Goal: Transaction & Acquisition: Purchase product/service

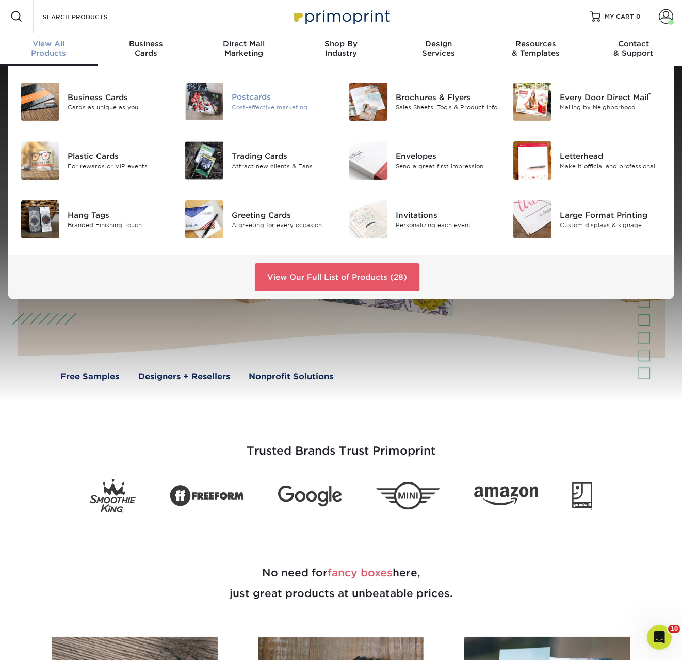
click at [212, 104] on img at bounding box center [204, 102] width 38 height 38
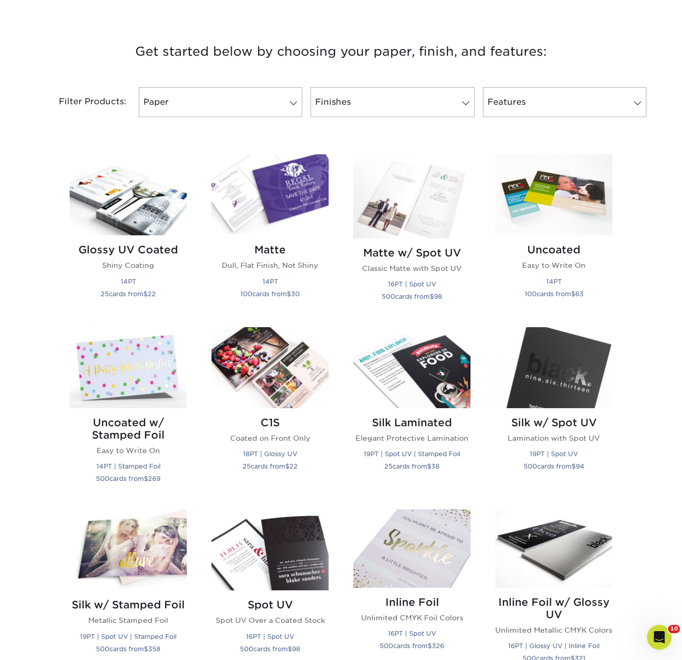
scroll to position [360, 0]
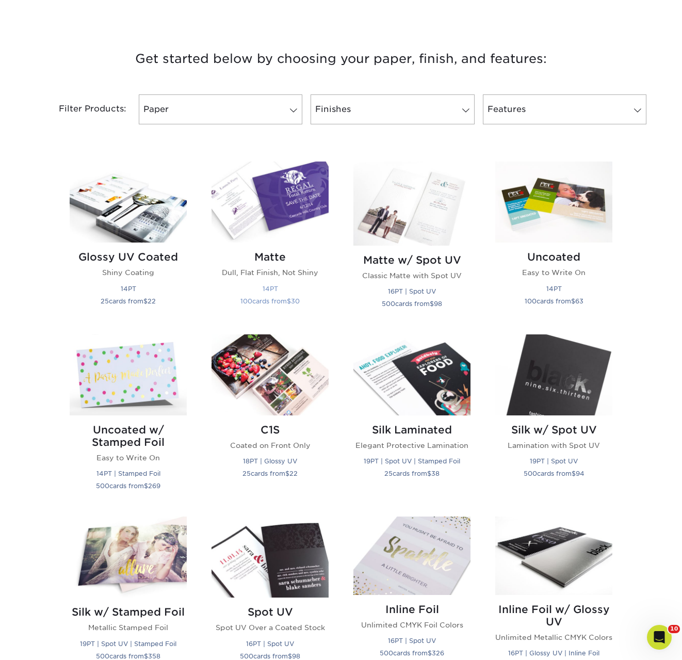
click at [260, 211] on img at bounding box center [270, 201] width 117 height 81
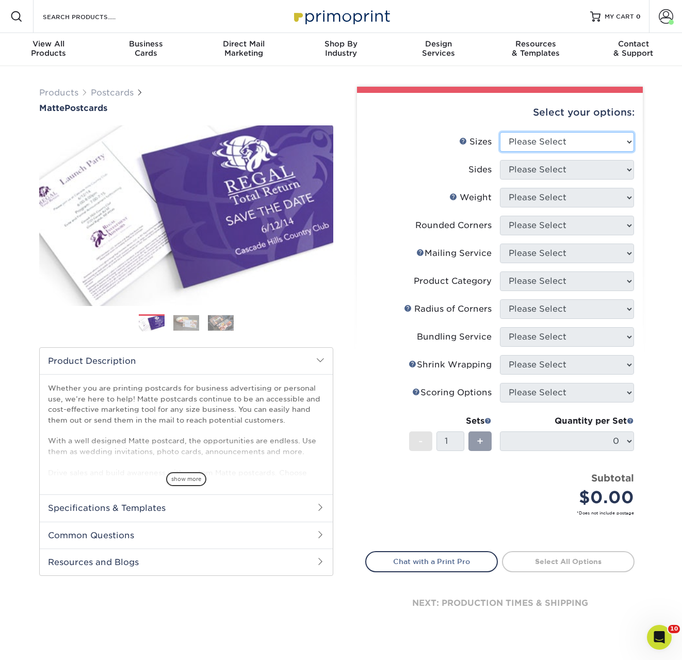
click at [557, 146] on select "Please Select 1.5" x 7" 2" x 4" 2" x 6" 2" x 7" 2" x 8" 2.12" x 5.5" 2.125" x 5…" at bounding box center [567, 142] width 134 height 20
click at [557, 145] on select "Please Select 1.5" x 7" 2" x 4" 2" x 6" 2" x 7" 2" x 8" 2.12" x 5.5" 2.125" x 5…" at bounding box center [567, 142] width 134 height 20
click at [552, 147] on select "Please Select 1.5" x 7" 2" x 4" 2" x 6" 2" x 7" 2" x 8" 2.12" x 5.5" 2.125" x 5…" at bounding box center [567, 142] width 134 height 20
select select "5.00x8.00"
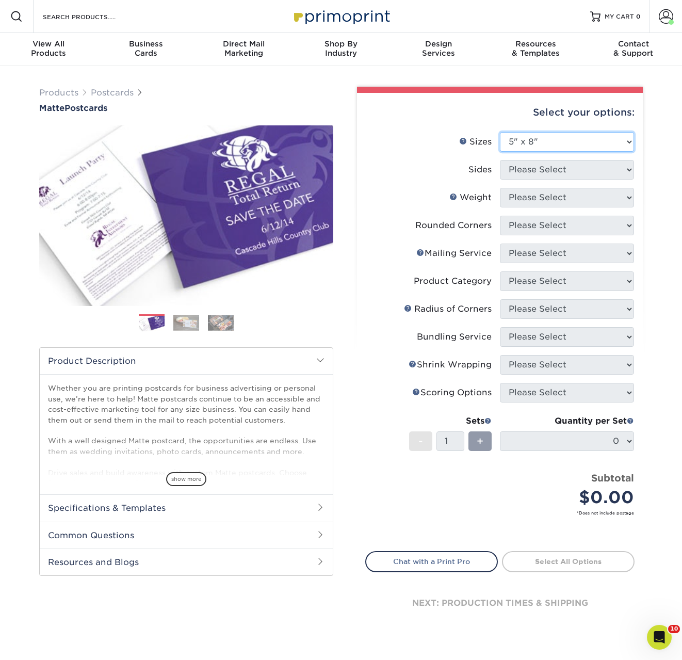
click at [500, 132] on select "Please Select 1.5" x 7" 2" x 4" 2" x 6" 2" x 7" 2" x 8" 2.12" x 5.5" 2.125" x 5…" at bounding box center [567, 142] width 134 height 20
click at [518, 165] on select "Please Select Print Both Sides Print Front Only" at bounding box center [567, 170] width 134 height 20
select select "32d3c223-f82c-492b-b915-ba065a00862f"
click at [500, 160] on select "Please Select Print Both Sides Print Front Only" at bounding box center [567, 170] width 134 height 20
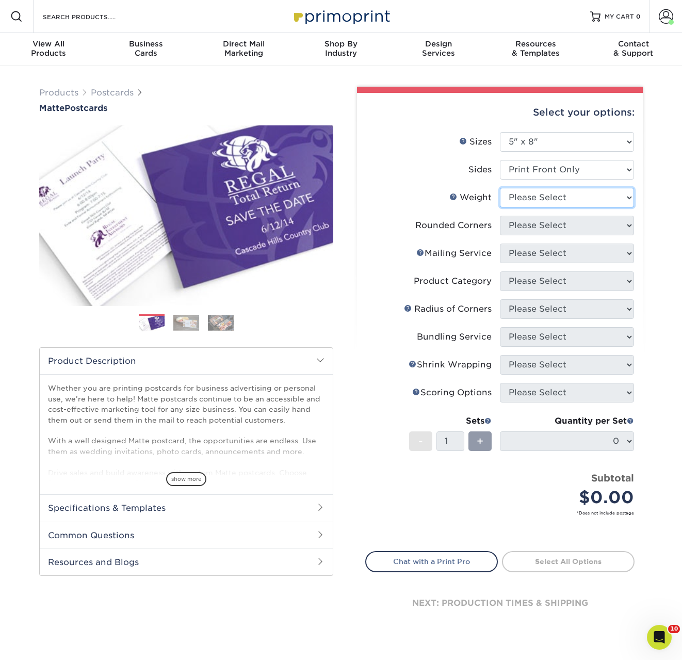
click at [515, 198] on select "Please Select 14PT 16PT" at bounding box center [567, 198] width 134 height 20
select select "14PT"
click at [500, 188] on select "Please Select 14PT 16PT" at bounding box center [567, 198] width 134 height 20
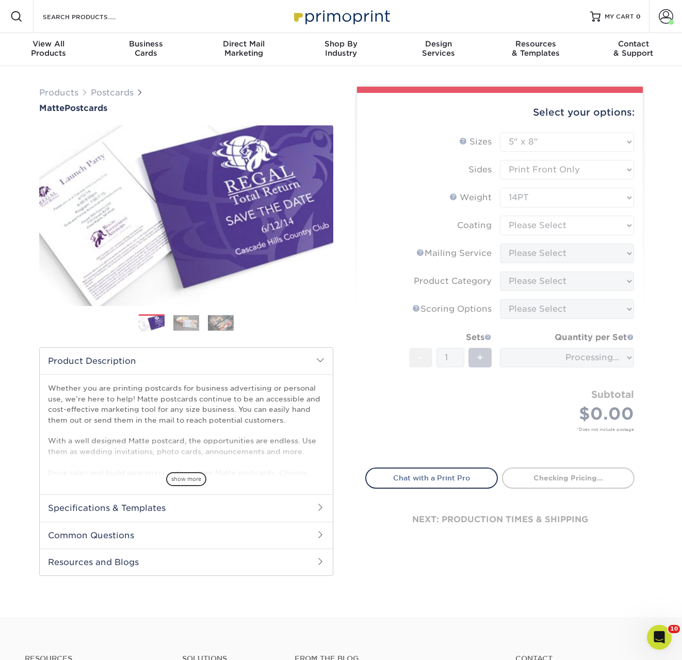
click at [521, 222] on form "Sizes Help Sizes Please Select 1.5" x 7" 2" x 4" 2" x 6" 2" x 7" 2" x 8" 2.12" …" at bounding box center [499, 294] width 269 height 324
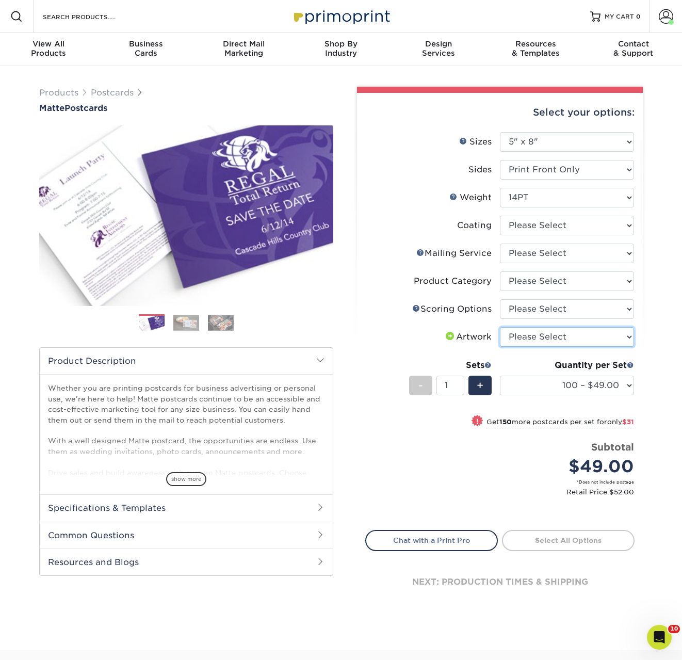
click at [563, 341] on select "Please Select I will upload files I need a design - $150" at bounding box center [567, 337] width 134 height 20
click at [553, 315] on select "Please Select No Scoring One Score Two Scores" at bounding box center [567, 309] width 134 height 20
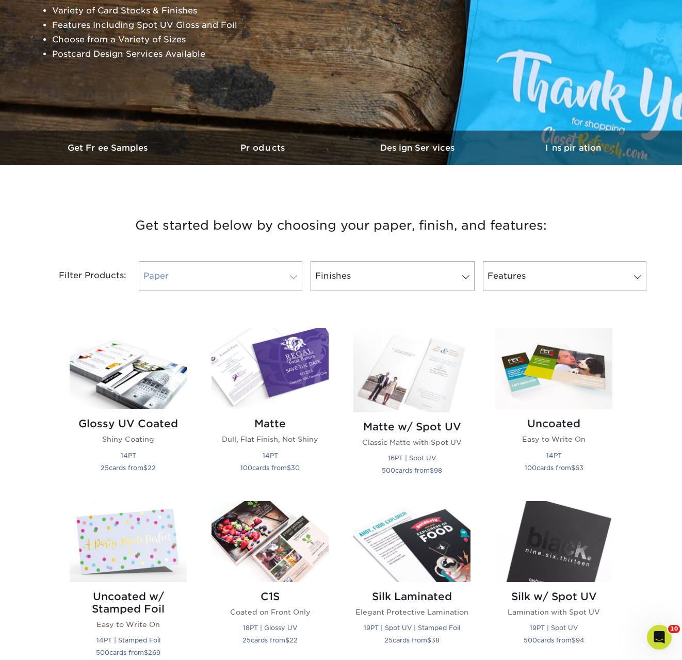
scroll to position [190, 0]
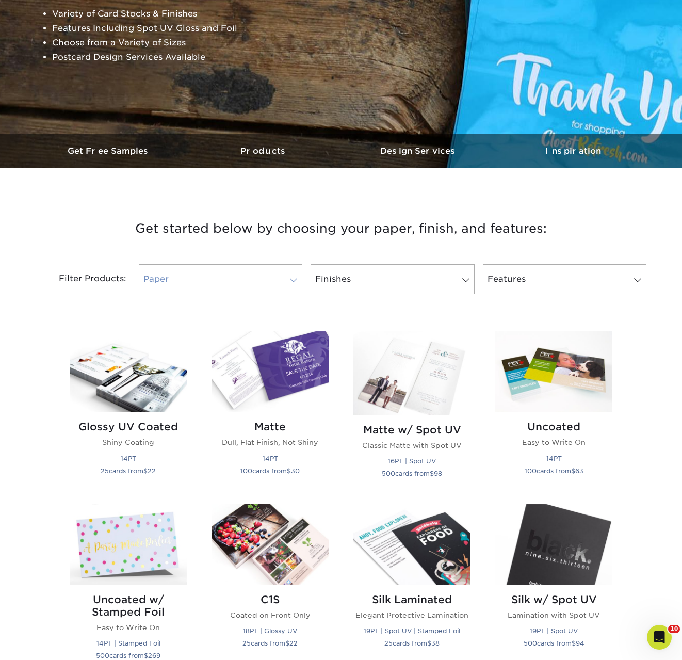
click at [206, 279] on link "Paper" at bounding box center [221, 279] width 164 height 30
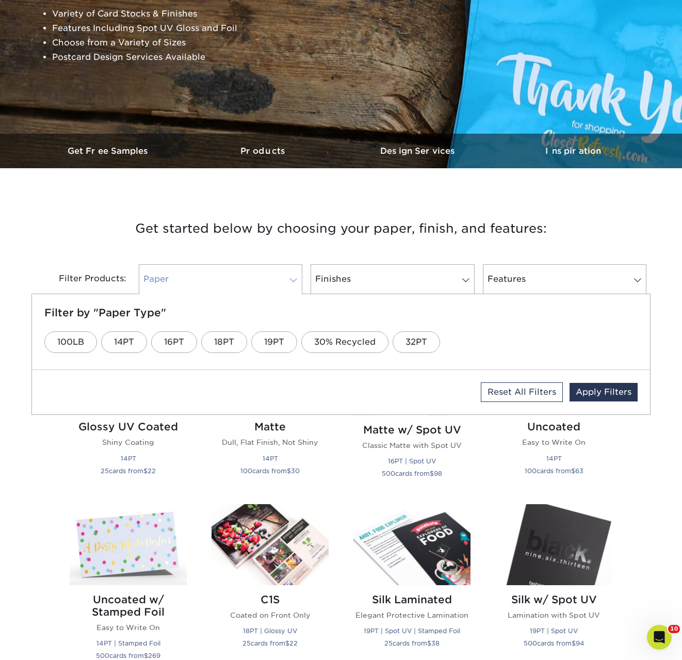
click at [206, 279] on link "Paper" at bounding box center [221, 279] width 164 height 30
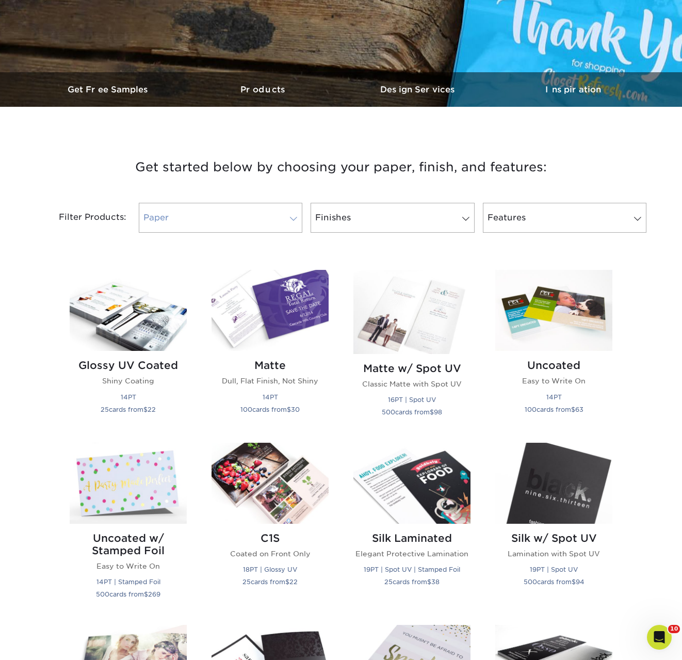
scroll to position [255, 0]
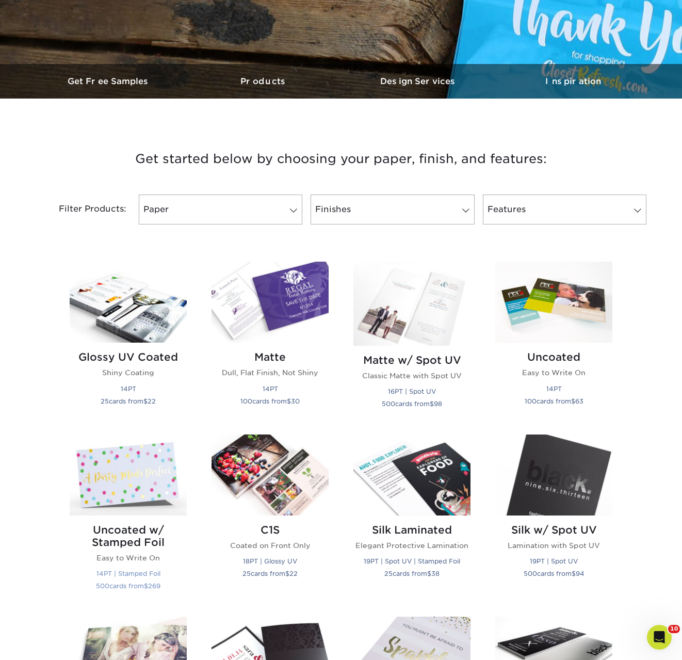
click at [104, 487] on img at bounding box center [128, 474] width 117 height 81
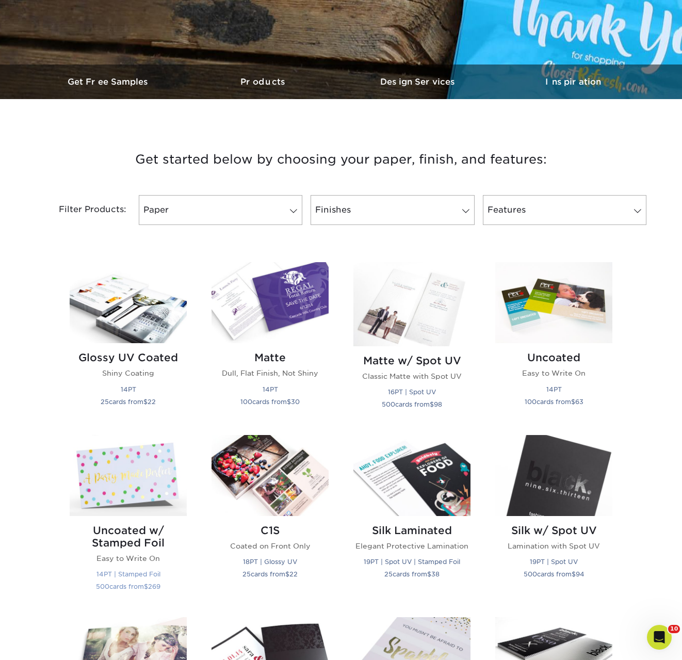
scroll to position [257, 0]
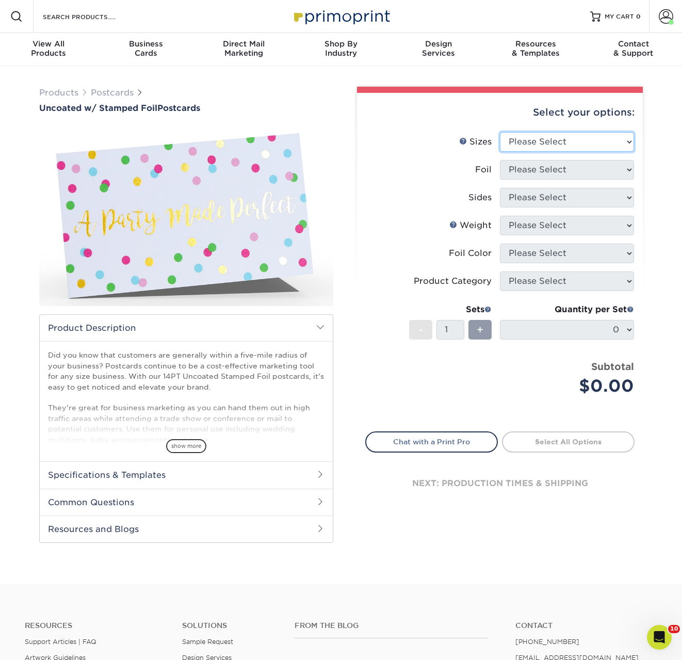
click at [615, 139] on select "Please Select 4" x 6" 4.25" x 5.5" 4.25" x 6" 5" x 7"" at bounding box center [567, 142] width 134 height 20
select select "4.25x5.50"
click at [500, 132] on select "Please Select 4" x 6" 4.25" x 5.5" 4.25" x 6" 5" x 7"" at bounding box center [567, 142] width 134 height 20
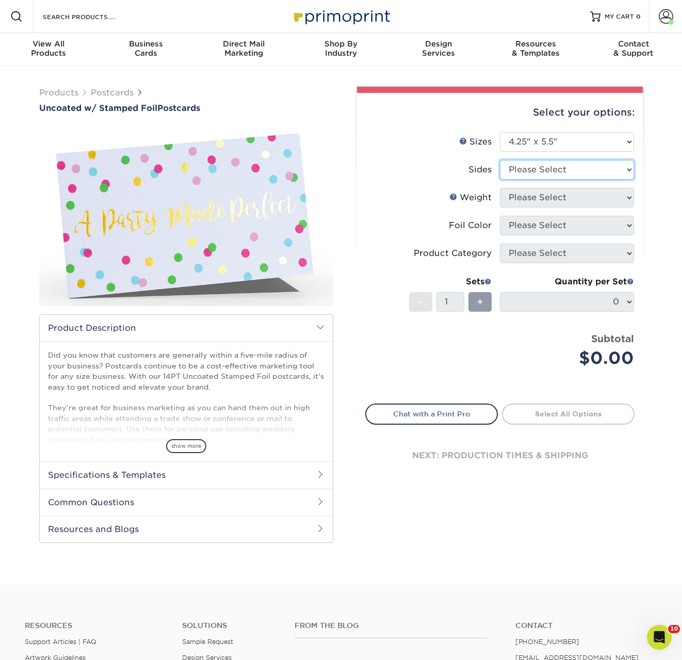
click at [560, 173] on select "Please Select Print Both Sides - Foil Back Only Print Both Sides - Foil Both Si…" at bounding box center [567, 170] width 134 height 20
click at [500, 160] on select "Please Select Print Both Sides - Foil Back Only Print Both Sides - Foil Both Si…" at bounding box center [567, 170] width 134 height 20
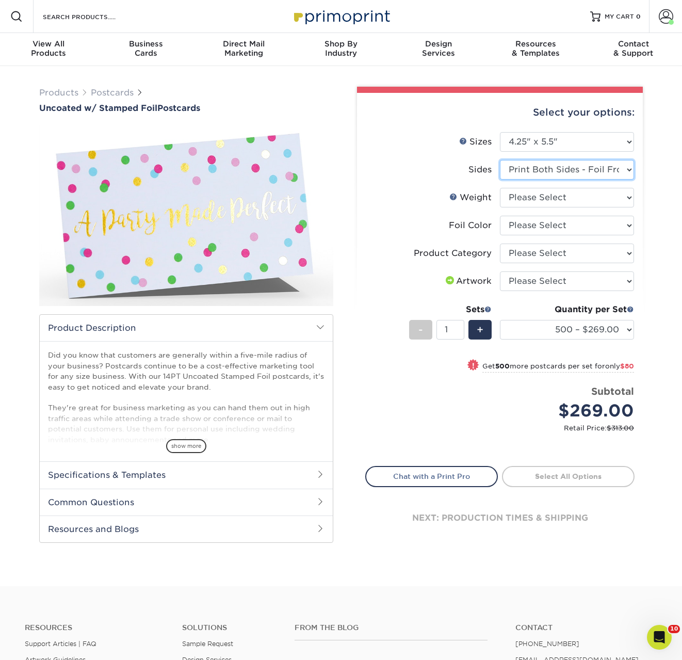
click at [546, 172] on select "Please Select Print Both Sides - Foil Back Only Print Both Sides - Foil Both Si…" at bounding box center [567, 170] width 134 height 20
select select "a75ac2f1-9911-48d6-841d-245b5ac08f27"
click at [500, 160] on select "Please Select Print Both Sides - Foil Back Only Print Both Sides - Foil Both Si…" at bounding box center [567, 170] width 134 height 20
click at [543, 200] on select "Please Select 14PT Uncoated" at bounding box center [567, 198] width 134 height 20
select select "14PT Uncoated"
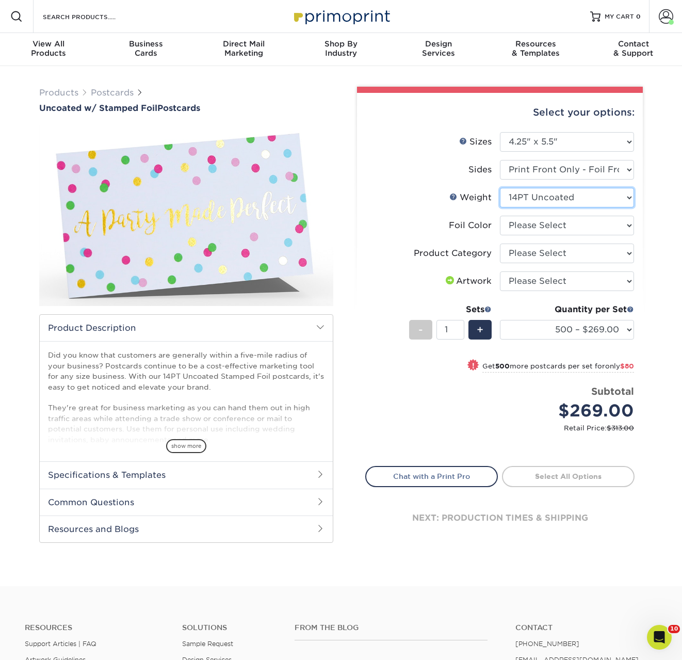
click at [500, 188] on select "Please Select 14PT Uncoated" at bounding box center [567, 198] width 134 height 20
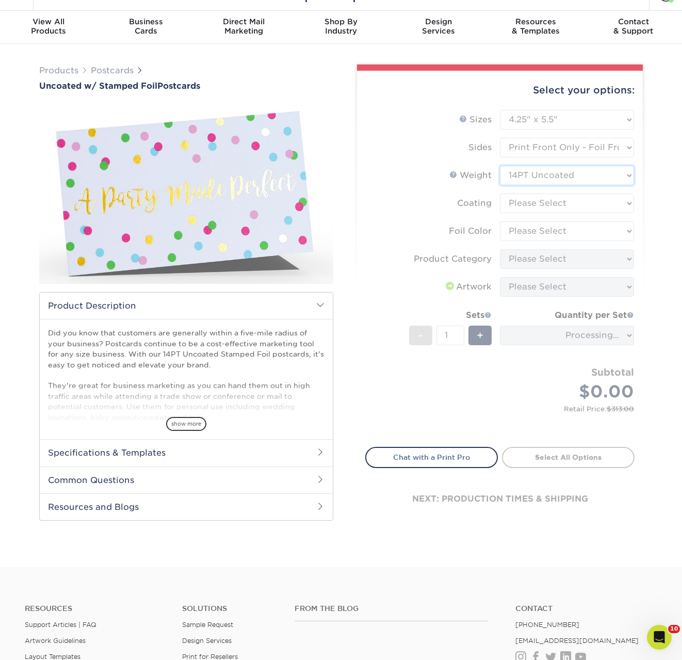
scroll to position [50, 0]
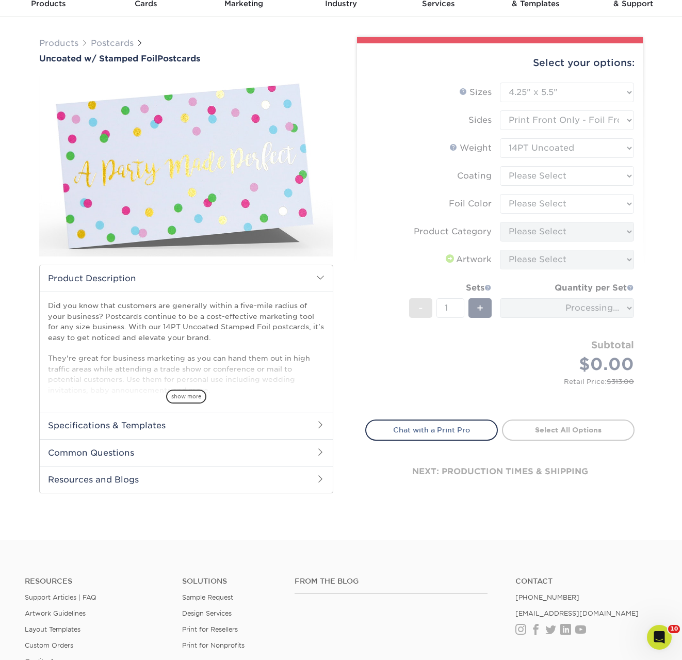
drag, startPoint x: 251, startPoint y: 338, endPoint x: 240, endPoint y: 332, distance: 12.2
click at [251, 338] on p "Did you know that customers are generally within a five-mile radius of your bus…" at bounding box center [186, 384] width 277 height 168
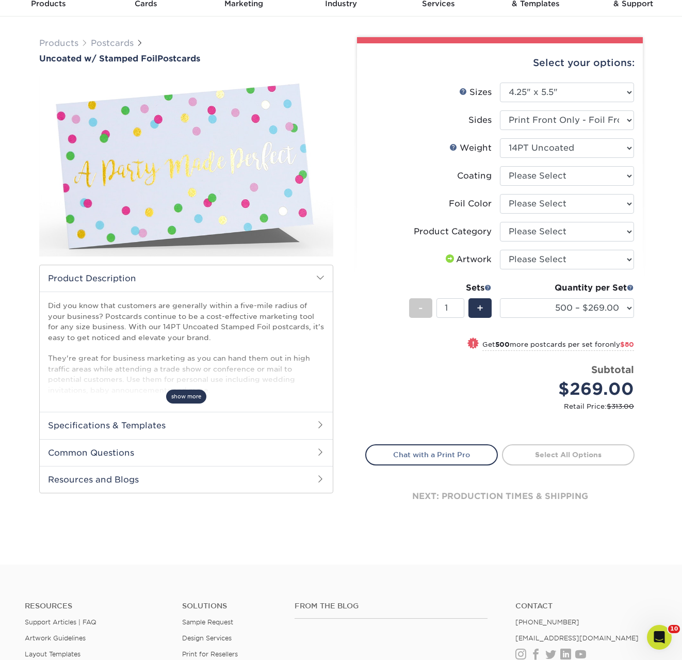
click at [179, 398] on span "show more" at bounding box center [186, 397] width 40 height 14
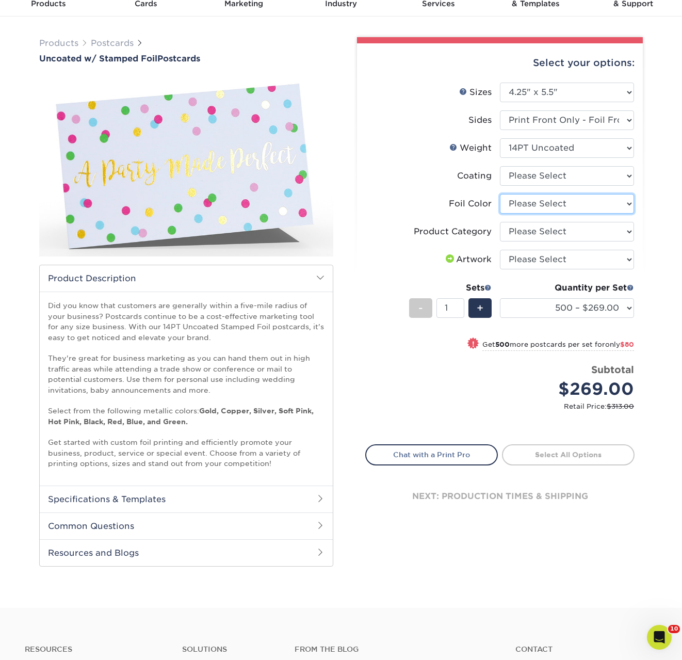
click at [531, 200] on select "Please Select Silver Foil Black Foil Blue Foil Copper Foil Gold Foil Red Foil R…" at bounding box center [567, 204] width 134 height 20
click at [500, 194] on select "Please Select Silver Foil Black Foil Blue Foil Copper Foil Gold Foil Red Foil R…" at bounding box center [567, 204] width 134 height 20
click at [519, 196] on select "Please Select Silver Foil Black Foil Blue Foil Copper Foil Gold Foil Red Foil R…" at bounding box center [567, 204] width 134 height 20
select select "247ef47b-9551-4237-b38d-69a5d0733ec5"
click at [500, 194] on select "Please Select Silver Foil Black Foil Blue Foil Copper Foil Gold Foil Red Foil R…" at bounding box center [567, 204] width 134 height 20
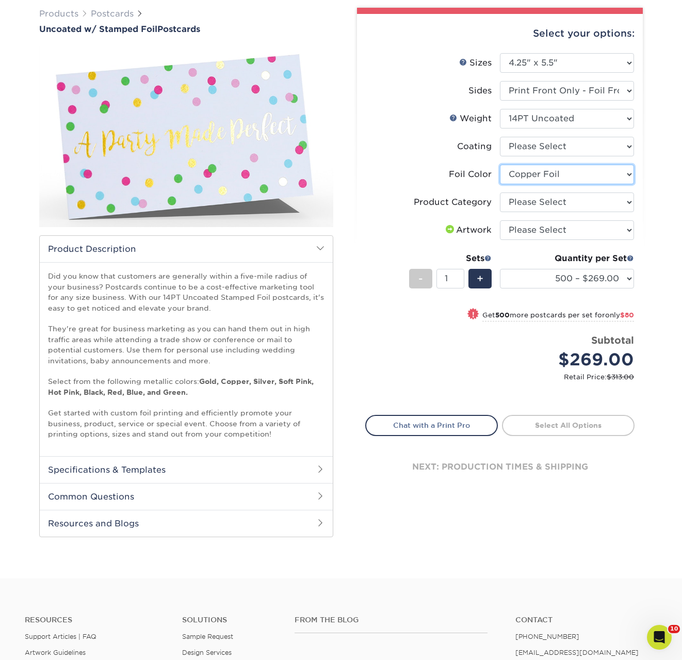
scroll to position [80, 0]
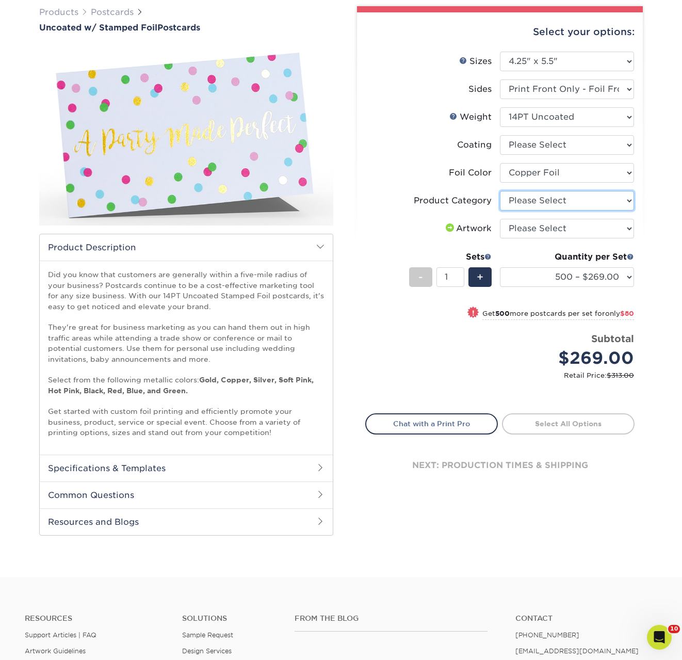
click at [530, 194] on select "Please Select Postcards" at bounding box center [567, 201] width 134 height 20
click at [525, 197] on select "Please Select Postcards" at bounding box center [567, 201] width 134 height 20
select select "9b7272e0-d6c8-4c3c-8e97-d3a1bcdab858"
click at [500, 191] on select "Please Select Postcards" at bounding box center [567, 201] width 134 height 20
click at [534, 229] on select "Please Select I will upload files I need a design - $150" at bounding box center [567, 229] width 134 height 20
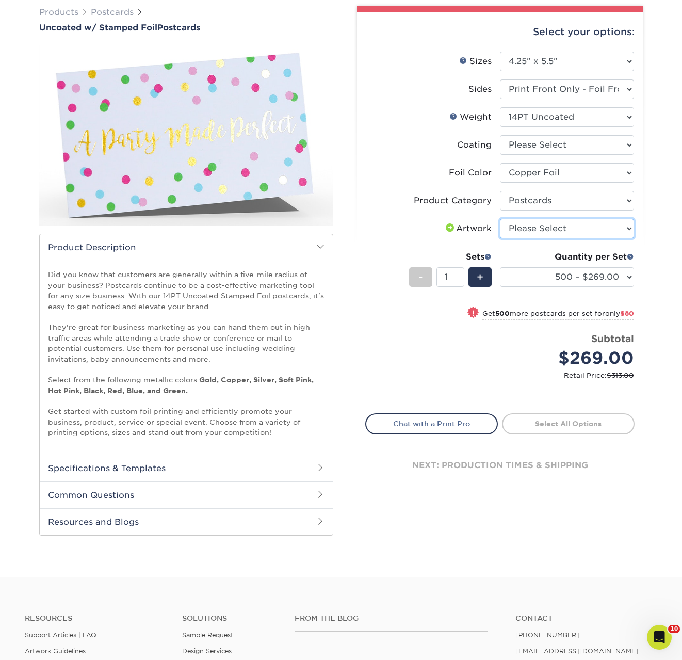
select select "upload"
click at [500, 219] on select "Please Select I will upload files I need a design - $150" at bounding box center [567, 229] width 134 height 20
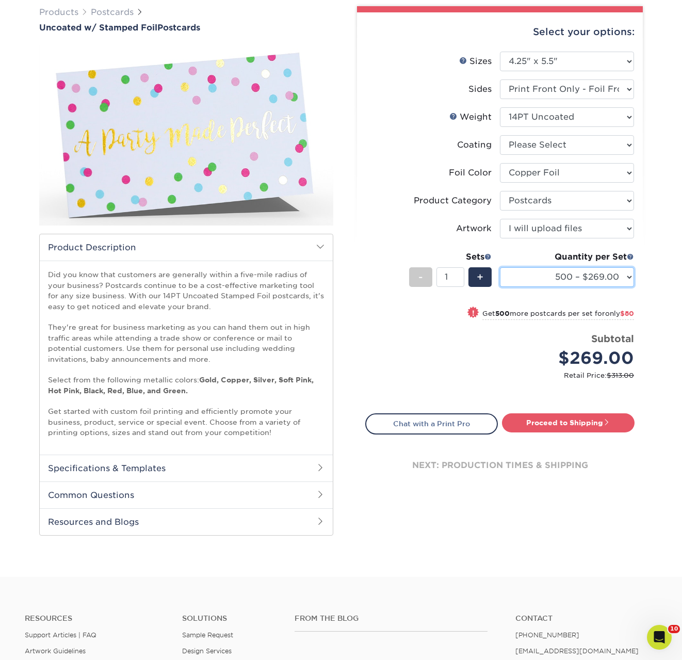
click at [565, 285] on select "500 – $269.00 1000 – $349.00 2500 – $697.00 5000 – $1097.00" at bounding box center [567, 277] width 134 height 20
click at [500, 267] on select "500 – $269.00 1000 – $349.00 2500 – $697.00 5000 – $1097.00" at bounding box center [567, 277] width 134 height 20
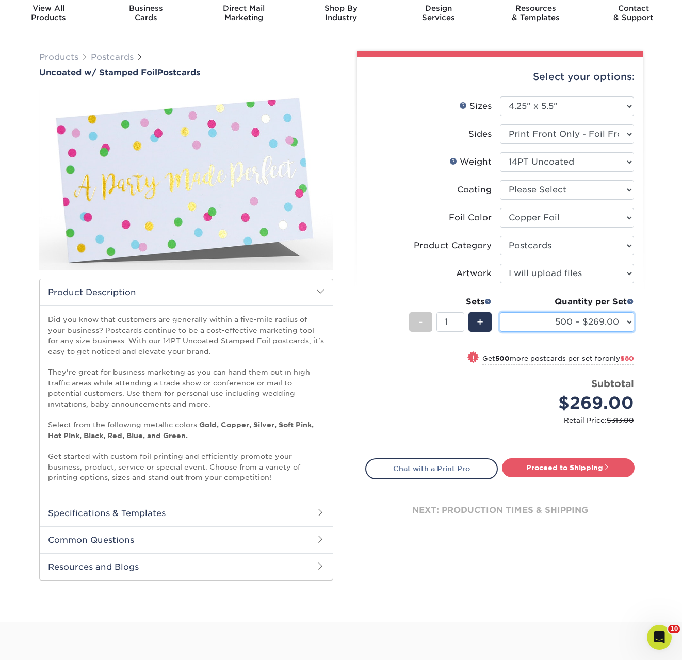
scroll to position [0, 0]
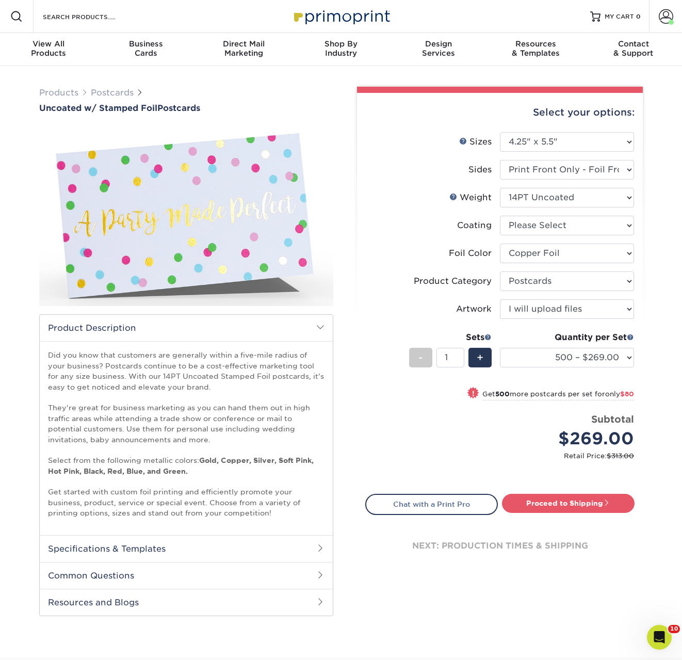
click at [247, 69] on div "Products Postcards Uncoated w/ Stamped Foil Postcards show more 500 $" at bounding box center [341, 361] width 682 height 591
click at [74, 20] on input "Search Products" at bounding box center [92, 16] width 101 height 12
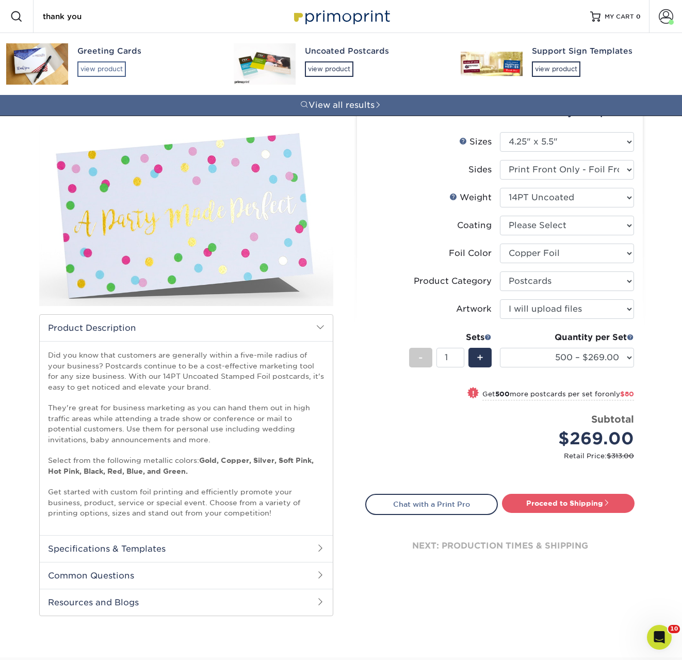
type input "thank you"
click at [104, 63] on div "view product" at bounding box center [101, 68] width 49 height 15
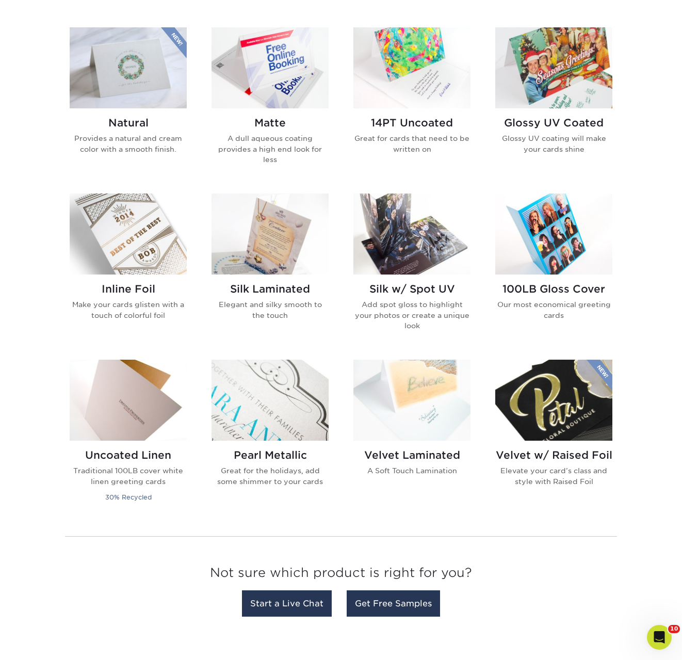
scroll to position [480, 0]
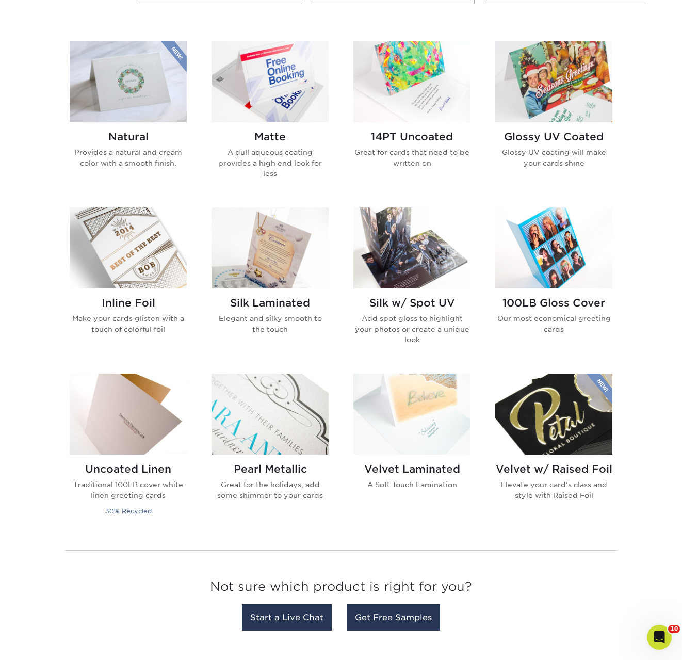
click at [127, 251] on img at bounding box center [128, 247] width 117 height 81
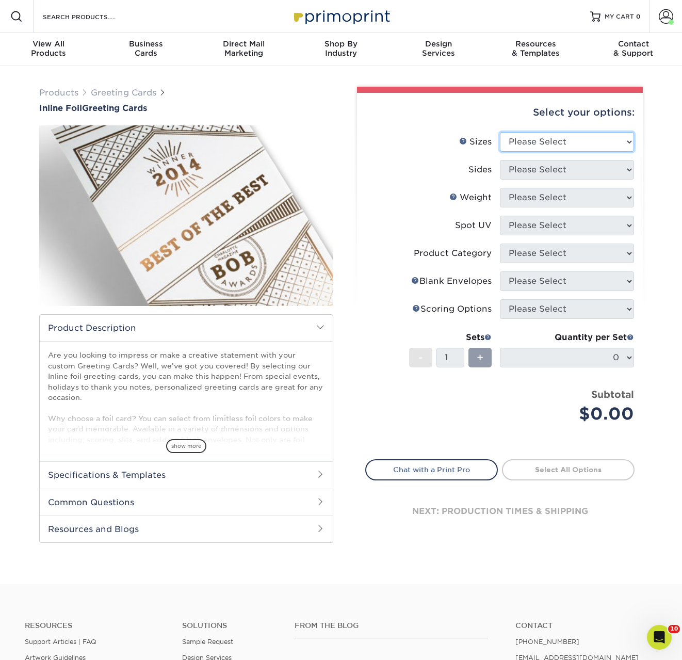
click at [531, 147] on select "Please Select 4.25" x 11" 4.25" x 11" 5.5" x 8.5" 6" x 9" 6" x 12" 6" x 12" 7" …" at bounding box center [567, 142] width 134 height 20
select select "5.50x8.50"
click at [500, 132] on select "Please Select 4.25" x 11" 4.25" x 11" 5.5" x 8.5" 6" x 9" 6" x 12" 6" x 12" 7" …" at bounding box center [567, 142] width 134 height 20
click at [542, 171] on select "Please Select Print Both Sides - Foil Back Only Print Both Sides - Foil Both Si…" at bounding box center [567, 170] width 134 height 20
select select "a75ac2f1-9911-48d6-841d-245b5ac08f27"
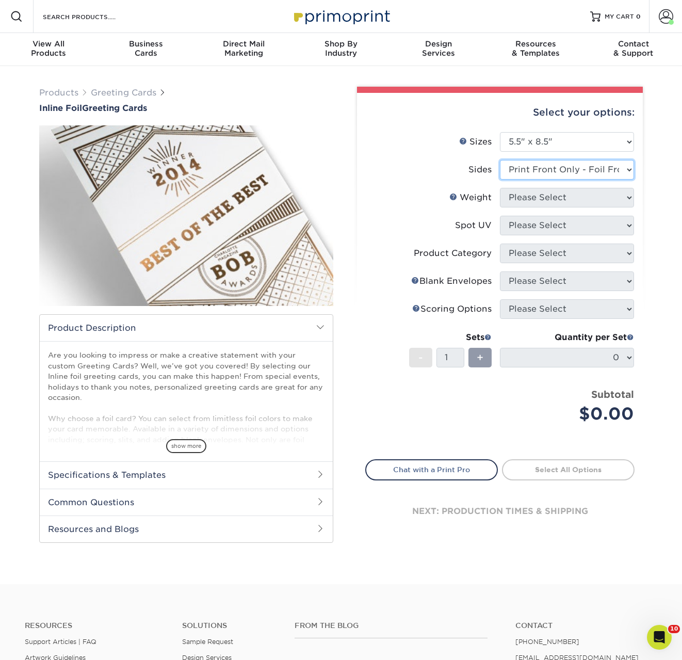
click at [500, 160] on select "Please Select Print Both Sides - Foil Back Only Print Both Sides - Foil Both Si…" at bounding box center [567, 170] width 134 height 20
click at [535, 204] on select "Please Select 16PT" at bounding box center [567, 198] width 134 height 20
select select "16PT"
click at [500, 188] on select "Please Select 16PT" at bounding box center [567, 198] width 134 height 20
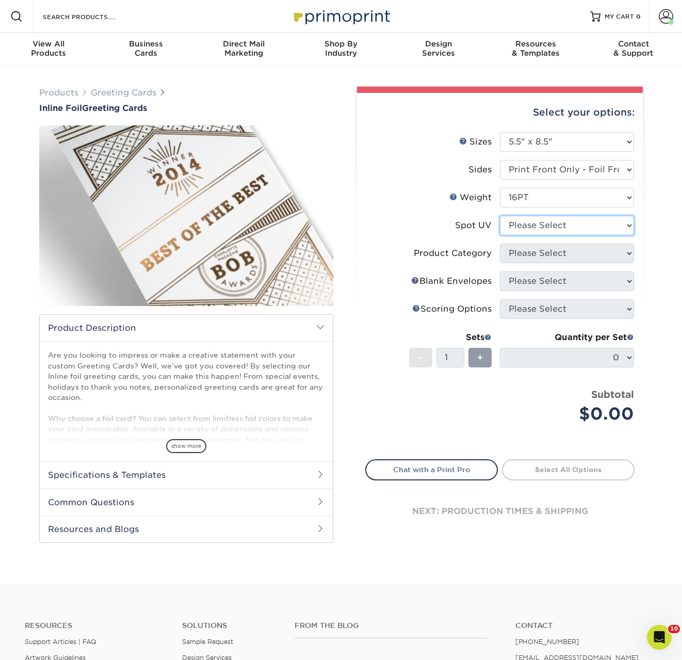
click at [526, 231] on select "Please Select No Spot UV Front Only Back Only" at bounding box center [567, 226] width 134 height 20
select select "3"
click at [500, 216] on select "Please Select No Spot UV Front Only Back Only" at bounding box center [567, 226] width 134 height 20
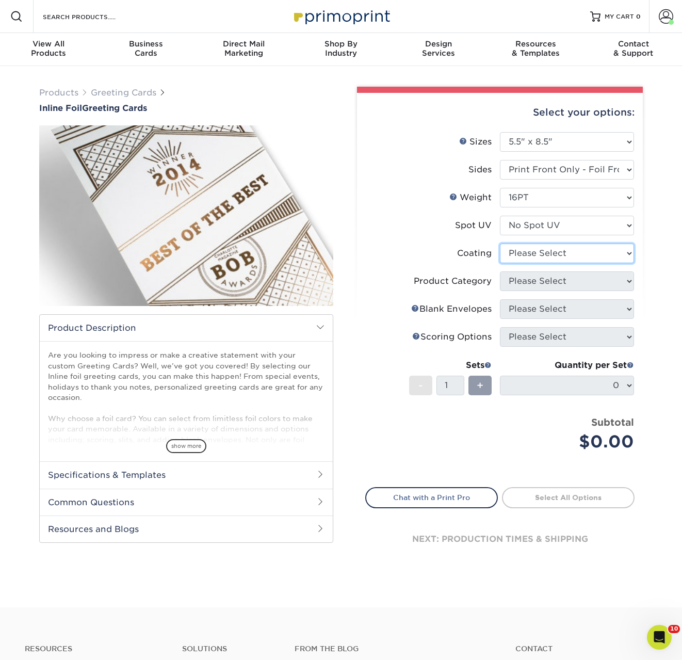
click at [562, 251] on select at bounding box center [567, 254] width 134 height 20
select select "3e7618de-abca-4bda-9f97-8b9129e913d8"
click at [500, 244] on select at bounding box center [567, 254] width 134 height 20
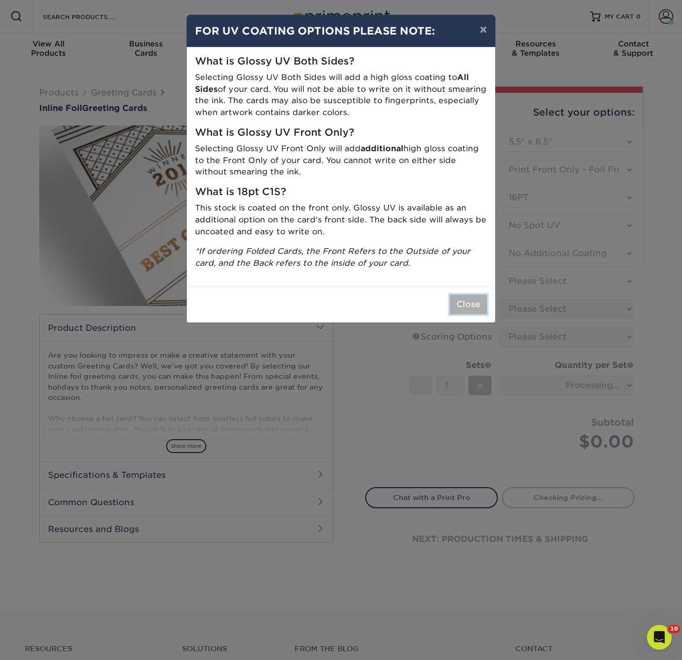
click at [467, 300] on button "Close" at bounding box center [468, 305] width 37 height 20
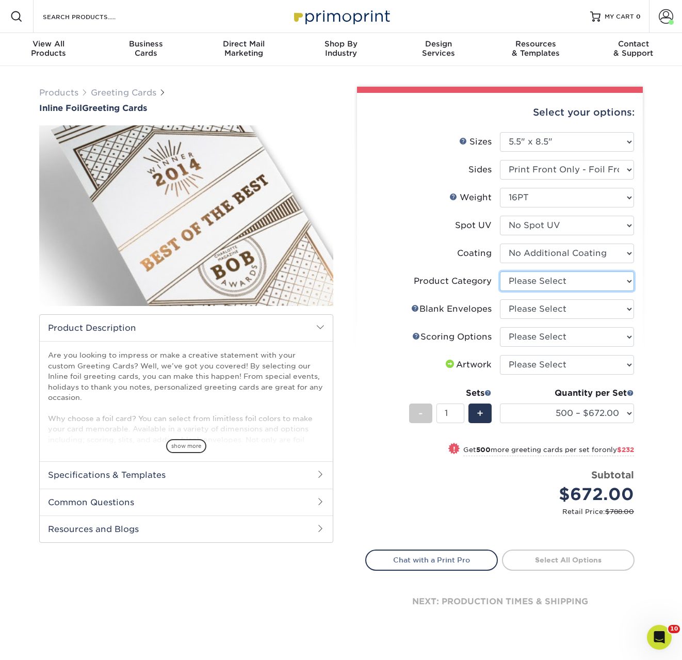
click at [529, 286] on select "Please Select Greeting Cards" at bounding box center [567, 281] width 134 height 20
select select "b7f8198f-f281-4438-a52e-cd7a5c5c0cfc"
click at [500, 271] on select "Please Select Greeting Cards" at bounding box center [567, 281] width 134 height 20
click at [530, 305] on select "Please Select No Blank Envelopes Yes 500 Envelopes A2 Yes 1000 Envelopes A2 Yes…" at bounding box center [567, 309] width 134 height 20
click at [500, 299] on select "Please Select No Blank Envelopes Yes 500 Envelopes A2 Yes 1000 Envelopes A2 Yes…" at bounding box center [567, 309] width 134 height 20
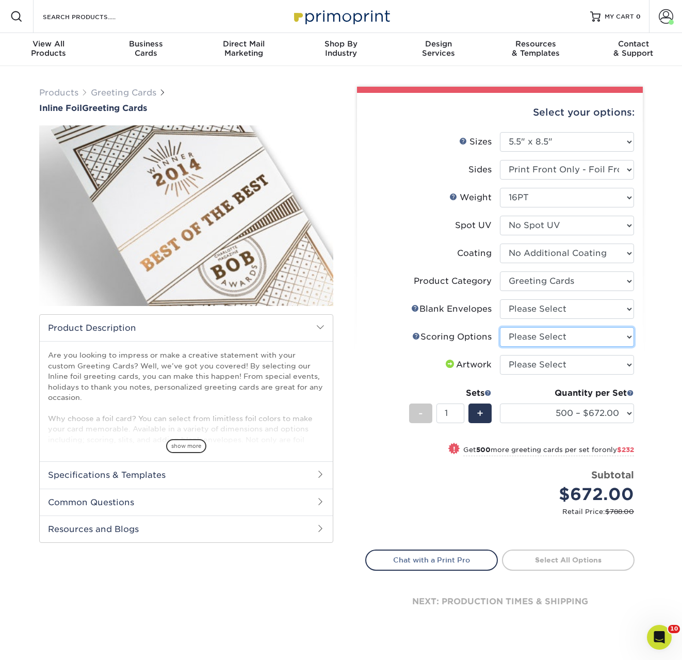
click at [542, 333] on select "Please Select Score in Half" at bounding box center [567, 337] width 134 height 20
select select "b23166fa-223a-4016-b2d3-d3438452c7d9"
click at [500, 327] on select "Please Select Score in Half" at bounding box center [567, 337] width 134 height 20
click at [548, 363] on select "Please Select I will upload files I need a design - $75" at bounding box center [567, 365] width 134 height 20
select select "upload"
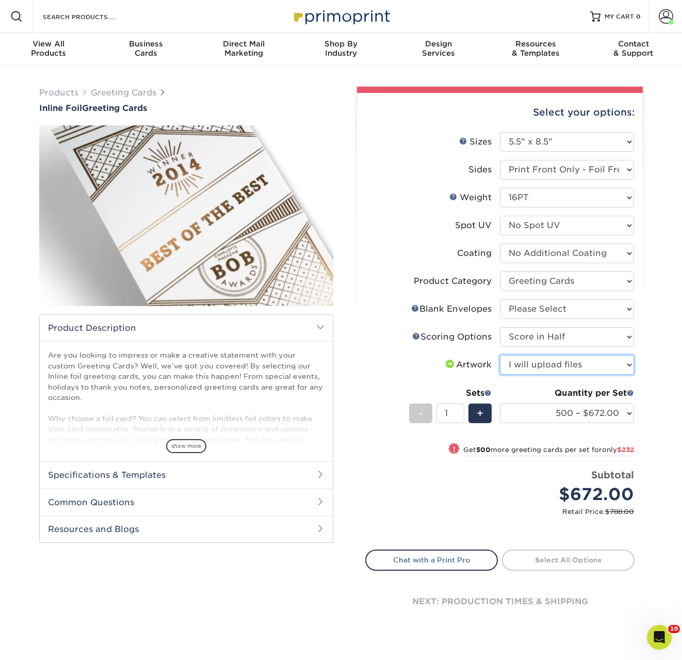
click at [500, 355] on select "Please Select I will upload files I need a design - $75" at bounding box center [567, 365] width 134 height 20
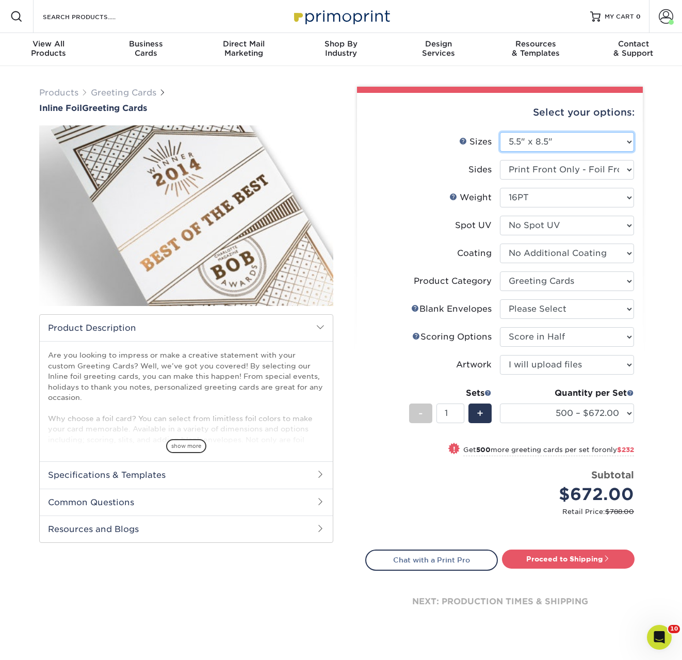
click at [519, 140] on select "Please Select 4.25" x 11" 4.25" x 11" 5.5" x 8.5" 6" x 9" 6" x 12" 6" x 12" 7" …" at bounding box center [567, 142] width 134 height 20
select select "4.25x11.00"
click at [500, 132] on select "Please Select 4.25" x 11" 4.25" x 11" 5.5" x 8.5" 6" x 9" 6" x 12" 6" x 12" 7" …" at bounding box center [567, 142] width 134 height 20
select select "-1"
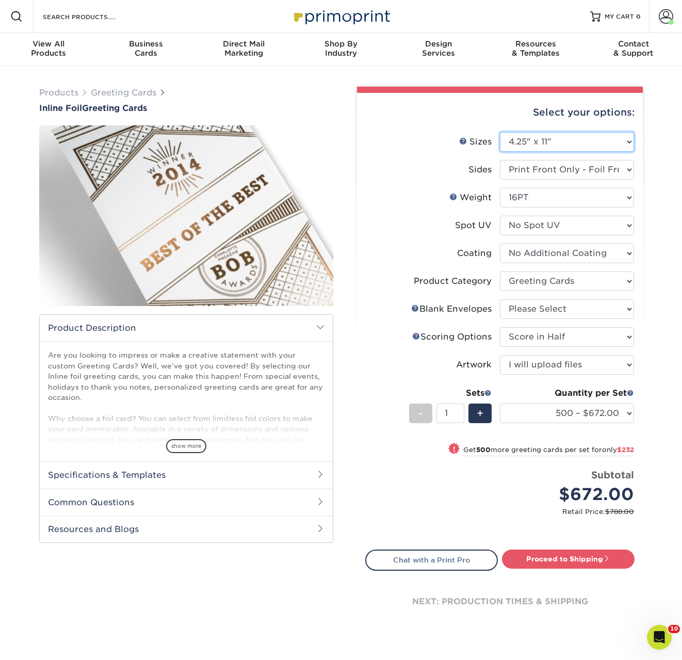
select select
select select "-1"
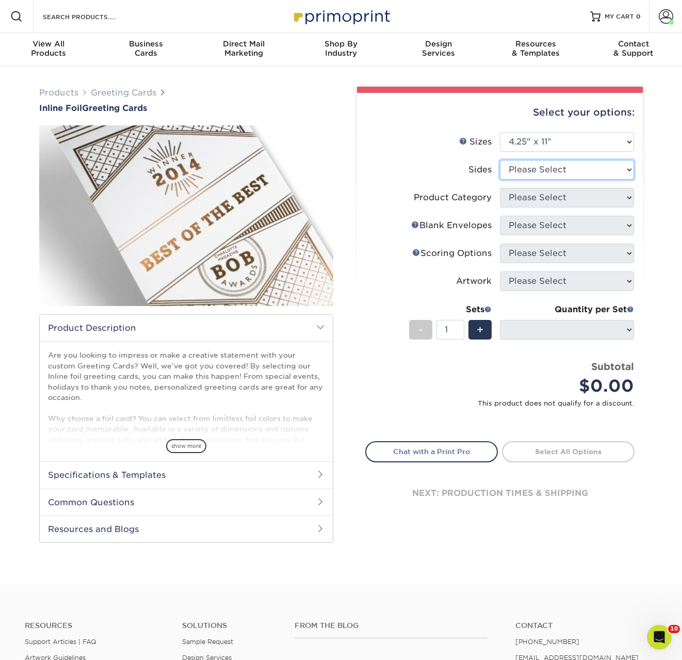
click at [546, 175] on select "Please Select Print Both Sides - Foil Back Only Print Both Sides - Foil Both Si…" at bounding box center [567, 170] width 134 height 20
click at [538, 142] on select "Please Select 4.25" x 11" 4.25" x 11" 5.5" x 8.5" 6" x 9" 6" x 12" 6" x 12" 7" …" at bounding box center [567, 142] width 134 height 20
select select "6.00x12.00"
click at [500, 132] on select "Please Select 4.25" x 11" 4.25" x 11" 5.5" x 8.5" 6" x 9" 6" x 12" 6" x 12" 7" …" at bounding box center [567, 142] width 134 height 20
select select
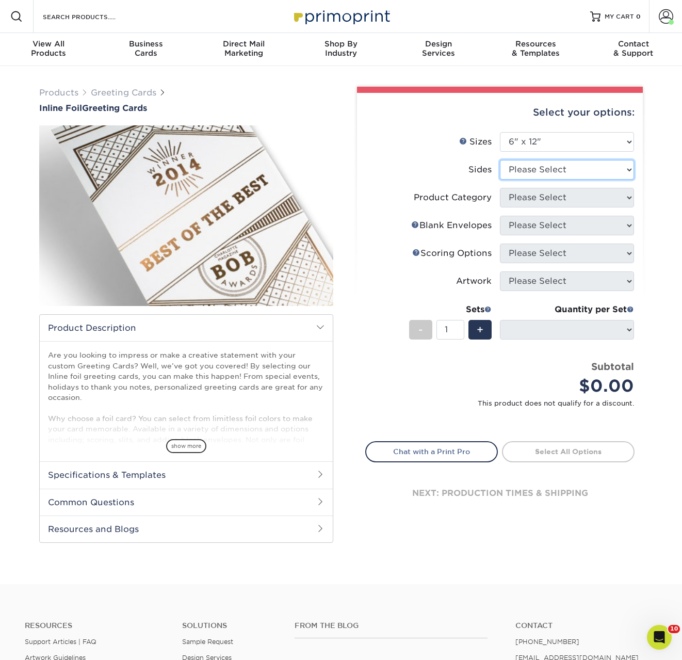
click at [528, 167] on select "Please Select Print Both Sides - Foil Back Only Print Both Sides - Foil Both Si…" at bounding box center [567, 170] width 134 height 20
select select "a75ac2f1-9911-48d6-841d-245b5ac08f27"
click at [500, 160] on select "Please Select Print Both Sides - Foil Back Only Print Both Sides - Foil Both Si…" at bounding box center [567, 170] width 134 height 20
select select
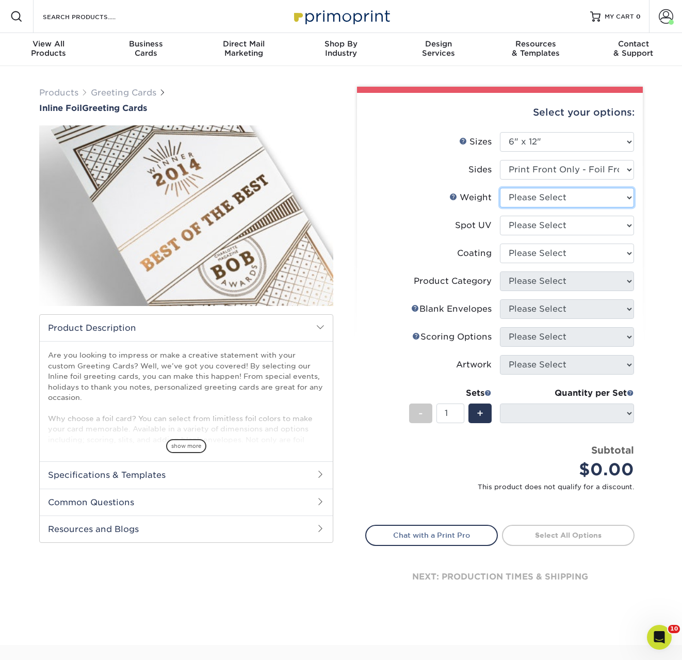
click at [539, 200] on select "Please Select 16PT" at bounding box center [567, 198] width 134 height 20
select select "16PT"
click at [500, 188] on select "Please Select 16PT" at bounding box center [567, 198] width 134 height 20
select select
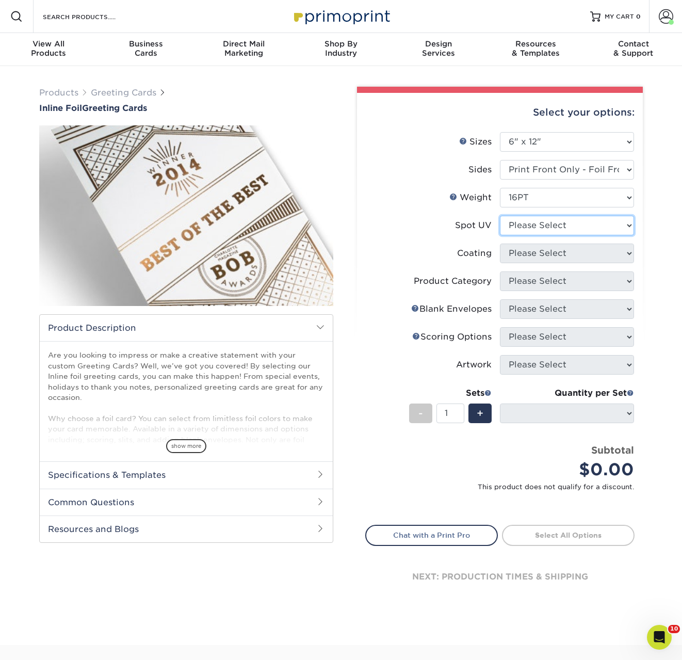
click at [529, 223] on select "Please Select No Spot UV Front Only" at bounding box center [567, 226] width 134 height 20
select select "1"
click at [500, 216] on select "Please Select No Spot UV Front Only" at bounding box center [567, 226] width 134 height 20
select select "-1"
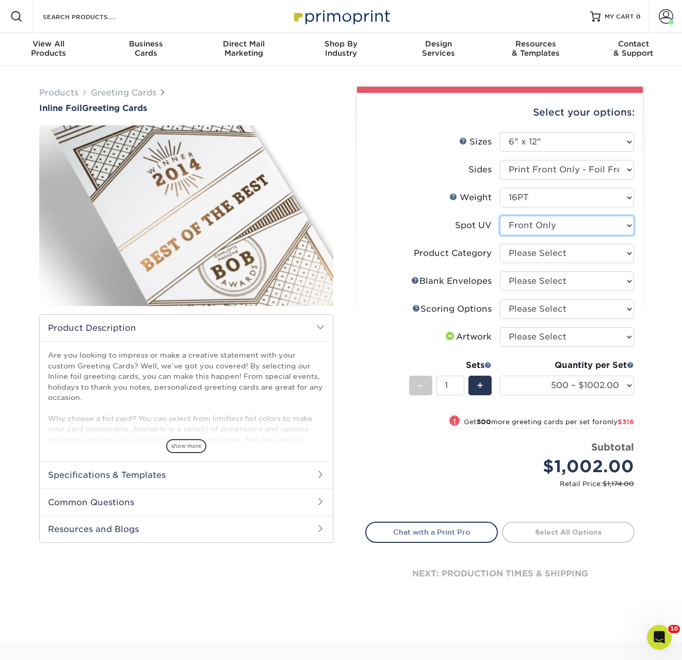
click at [535, 226] on select "Please Select No Spot UV Front Only" at bounding box center [567, 226] width 134 height 20
select select "3"
click at [500, 216] on select "Please Select No Spot UV Front Only" at bounding box center [567, 226] width 134 height 20
select select
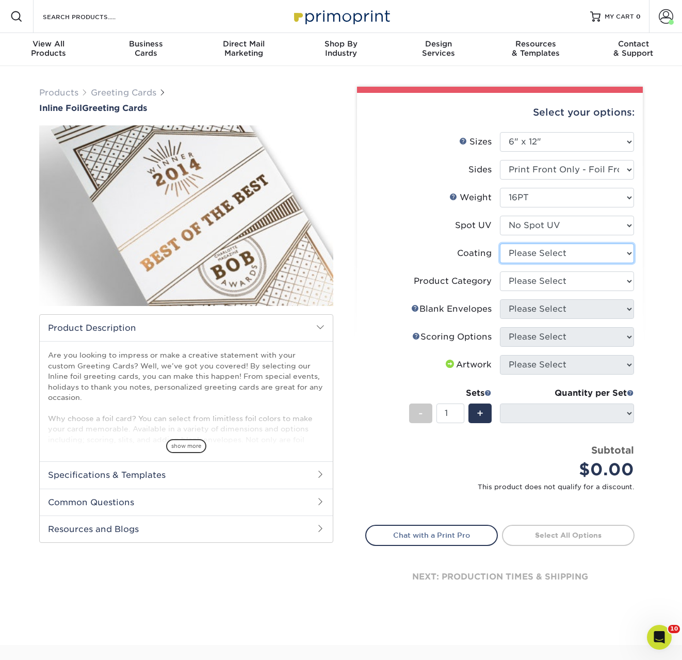
click at [524, 261] on select at bounding box center [567, 254] width 134 height 20
select select "ae367451-b2b8-45df-a344-0f05b6a12993"
click at [500, 244] on select at bounding box center [567, 254] width 134 height 20
select select "-1"
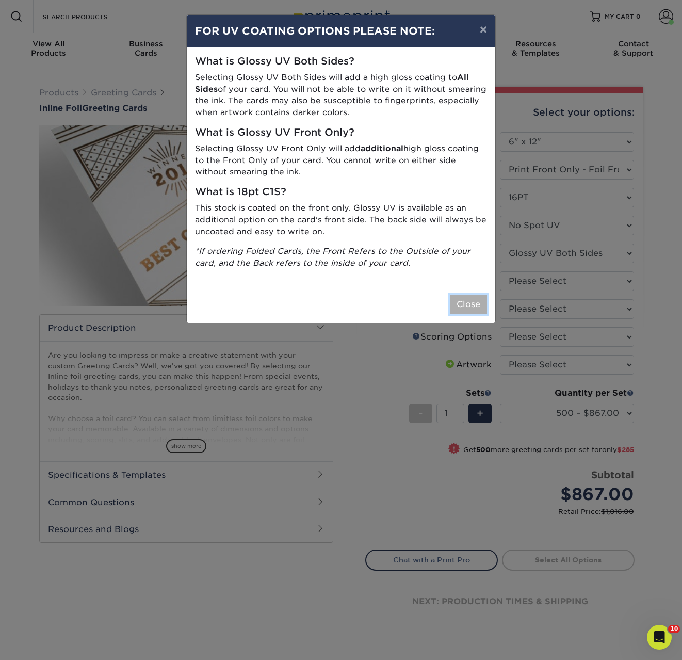
click at [475, 305] on button "Close" at bounding box center [468, 305] width 37 height 20
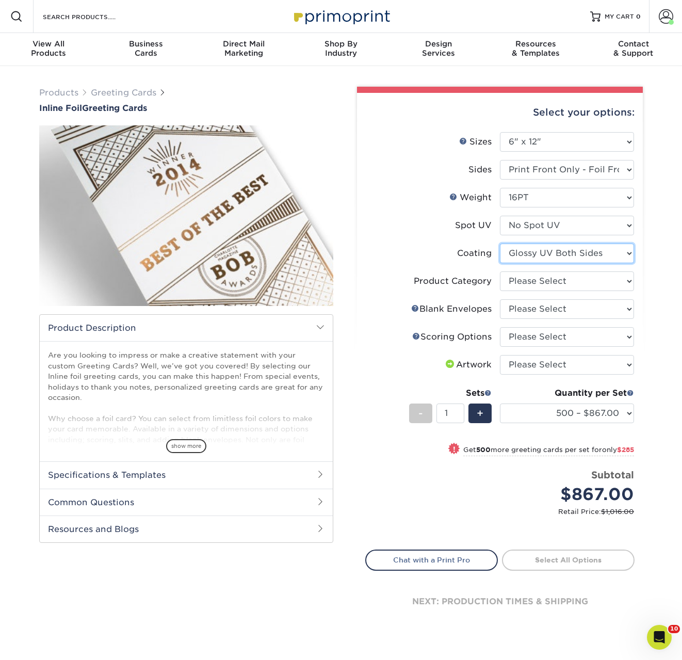
click at [531, 260] on select at bounding box center [567, 254] width 134 height 20
select select "3e7618de-abca-4bda-9f97-8b9129e913d8"
click at [500, 244] on select at bounding box center [567, 254] width 134 height 20
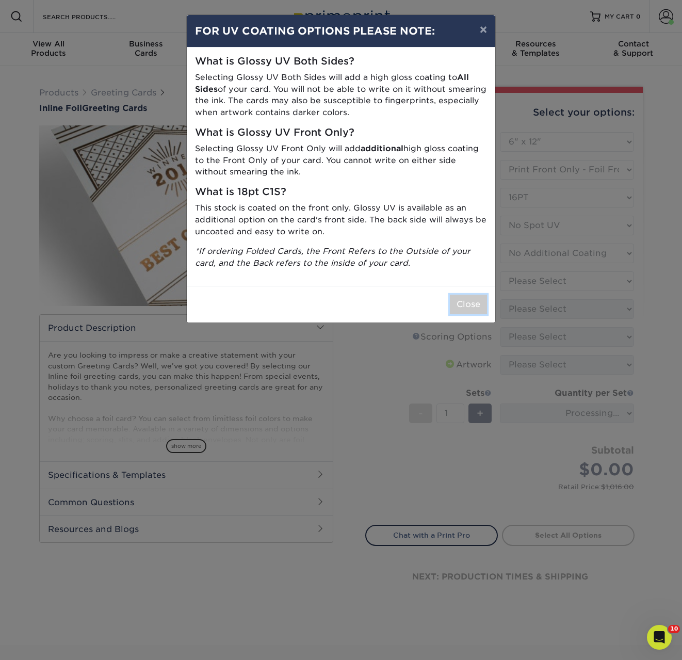
click at [480, 301] on button "Close" at bounding box center [468, 305] width 37 height 20
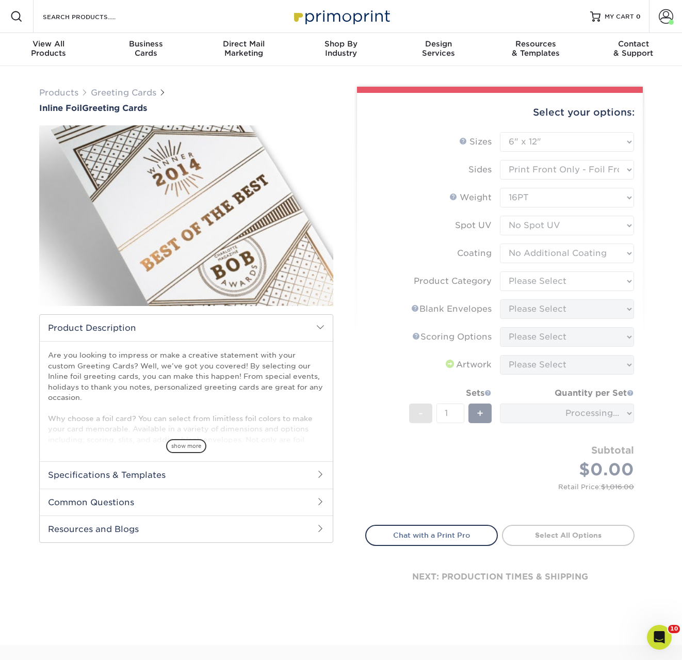
click at [516, 288] on form "Sizes Help Sizes Please Select 4.25" x 11" 4.25" x 11" 5.5" x 8.5" 6" x 9" 6" x…" at bounding box center [499, 322] width 269 height 381
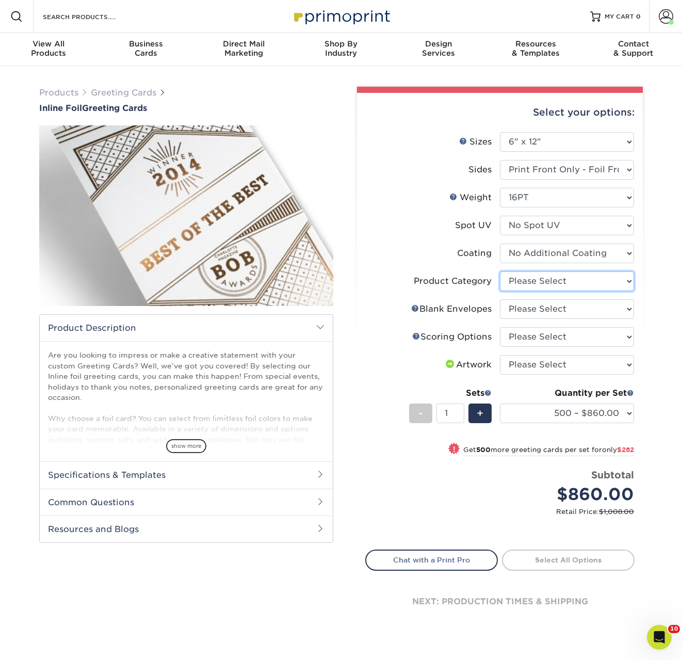
click at [521, 284] on select "Please Select Greeting Cards" at bounding box center [567, 281] width 134 height 20
select select "b7f8198f-f281-4438-a52e-cd7a5c5c0cfc"
click at [500, 271] on select "Please Select Greeting Cards" at bounding box center [567, 281] width 134 height 20
click at [524, 312] on select "Please Select No Blank Envelopes Yes 500 Envelopes 6.5X6.5 Yes 1000 Envelopes 6…" at bounding box center [567, 309] width 134 height 20
select select "9f137334-7cf0-4a73-8a74-a4df662606ea"
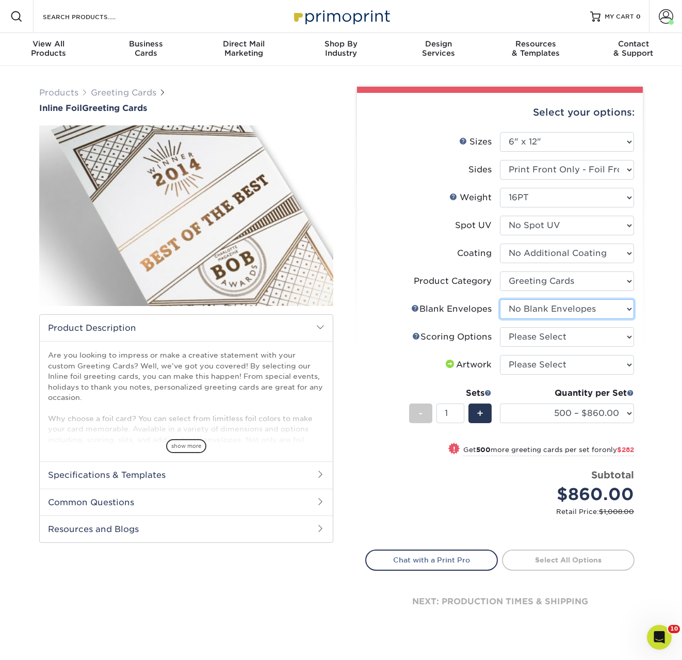
click at [500, 299] on select "Please Select No Blank Envelopes Yes 500 Envelopes 6.5X6.5 Yes 1000 Envelopes 6…" at bounding box center [567, 309] width 134 height 20
click at [532, 343] on select "Please Select Score in Half" at bounding box center [567, 337] width 134 height 20
select select "b23166fa-223a-4016-b2d3-d3438452c7d9"
click at [500, 327] on select "Please Select Score in Half" at bounding box center [567, 337] width 134 height 20
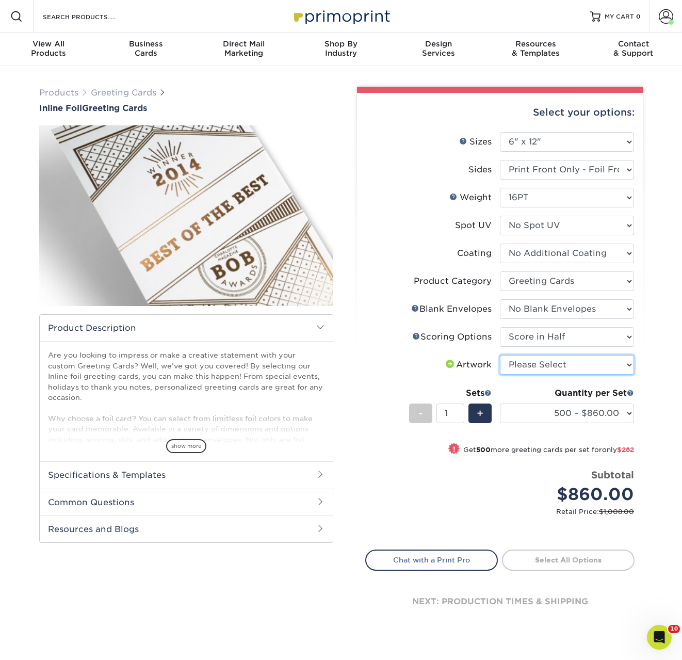
click at [535, 359] on select "Please Select I will upload files I need a design - $75" at bounding box center [567, 365] width 134 height 20
select select "upload"
click at [500, 355] on select "Please Select I will upload files I need a design - $75" at bounding box center [567, 365] width 134 height 20
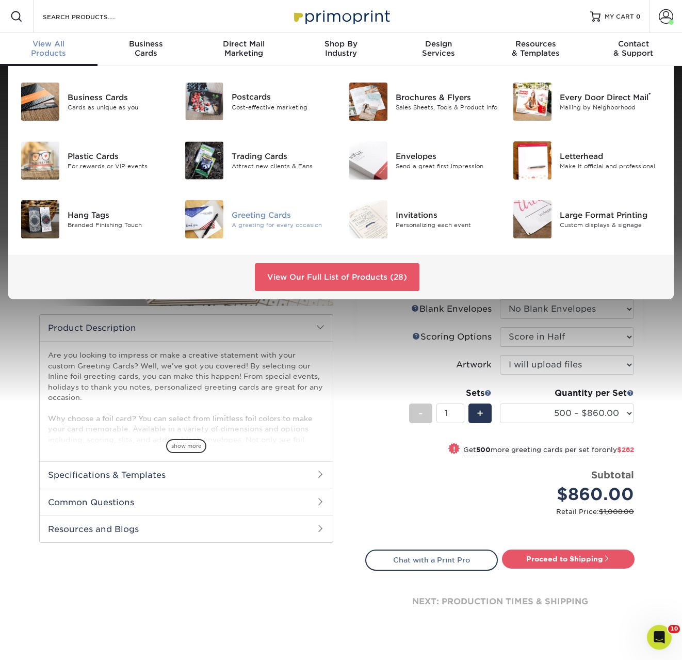
click at [217, 225] on img at bounding box center [204, 219] width 38 height 38
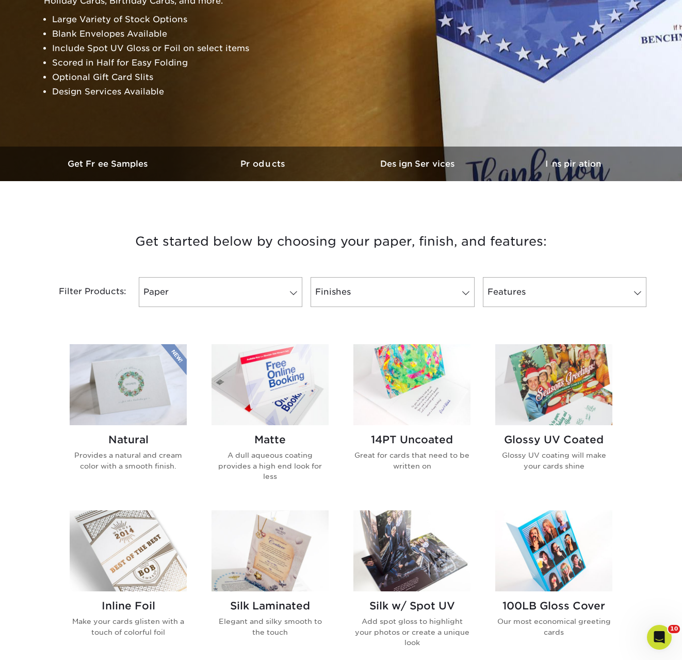
scroll to position [185, 0]
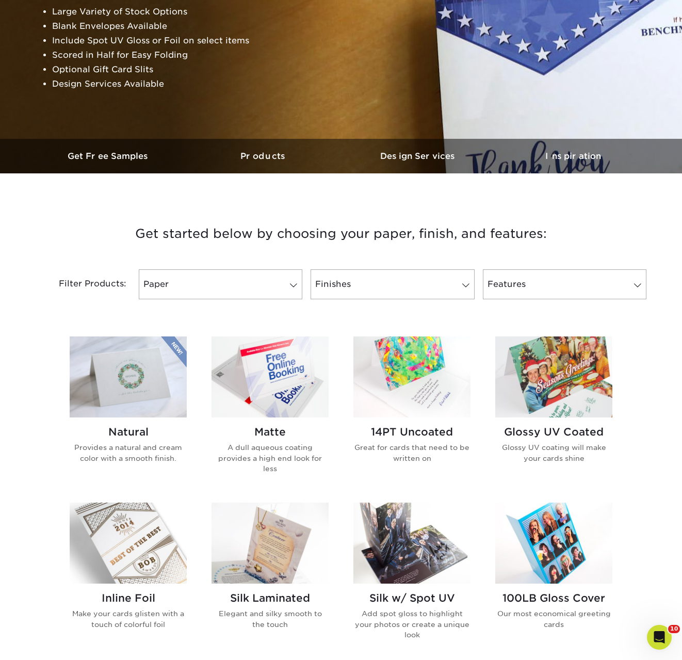
click at [292, 369] on img at bounding box center [270, 376] width 117 height 81
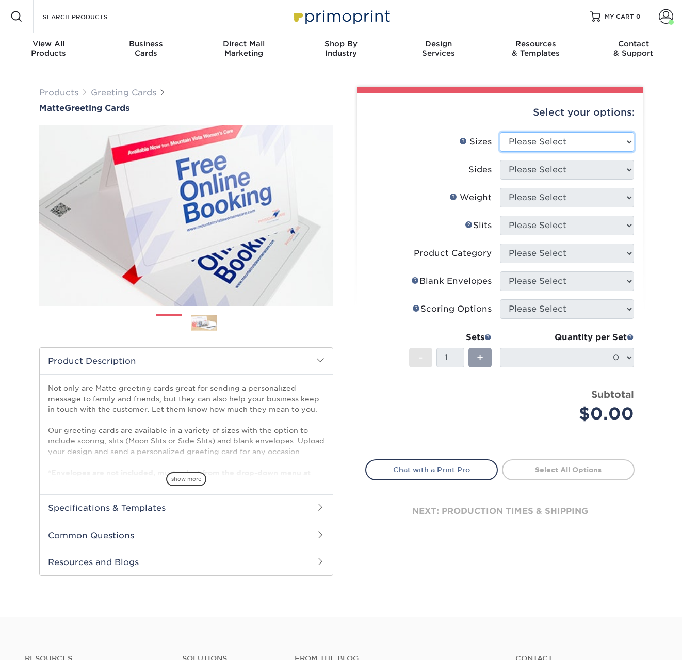
click at [562, 133] on select "Please Select 4.25" x 11" 5.5" x 8.5" 6" x 9" 6" x 12" 7" x 10" 8.5" x 11"" at bounding box center [567, 142] width 134 height 20
select select "6.00x9.00"
click at [500, 132] on select "Please Select 4.25" x 11" 5.5" x 8.5" 6" x 9" 6" x 12" 7" x 10" 8.5" x 11"" at bounding box center [567, 142] width 134 height 20
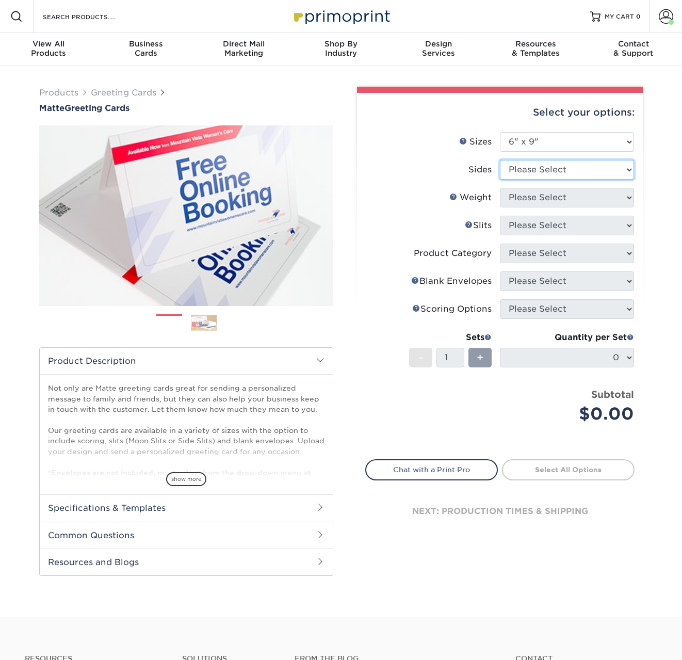
click at [553, 167] on select "Please Select Print Both Sides Print Front Only" at bounding box center [567, 170] width 134 height 20
select select "32d3c223-f82c-492b-b915-ba065a00862f"
click at [500, 160] on select "Please Select Print Both Sides Print Front Only" at bounding box center [567, 170] width 134 height 20
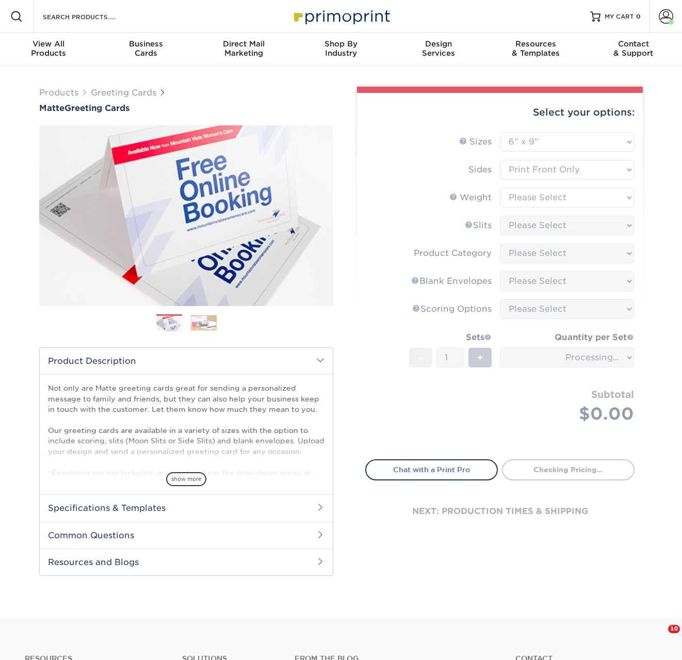
click at [191, 325] on img at bounding box center [204, 323] width 26 height 16
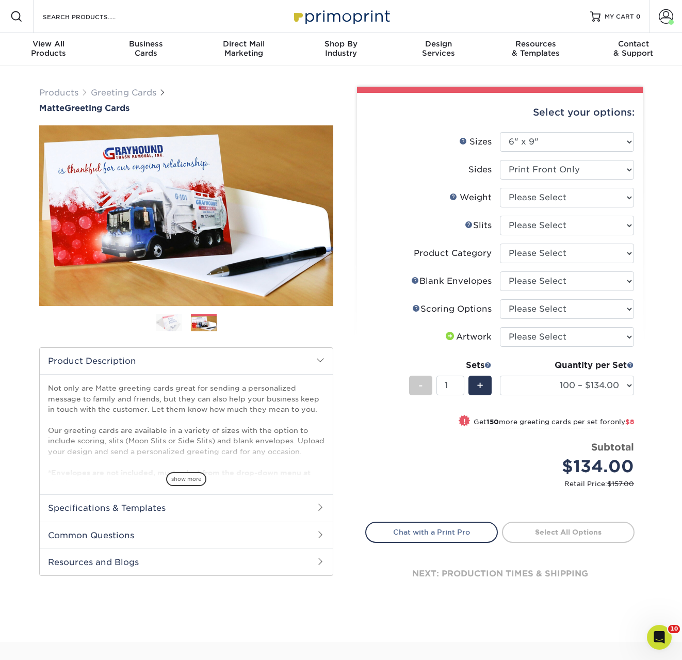
click at [166, 326] on img at bounding box center [169, 323] width 26 height 18
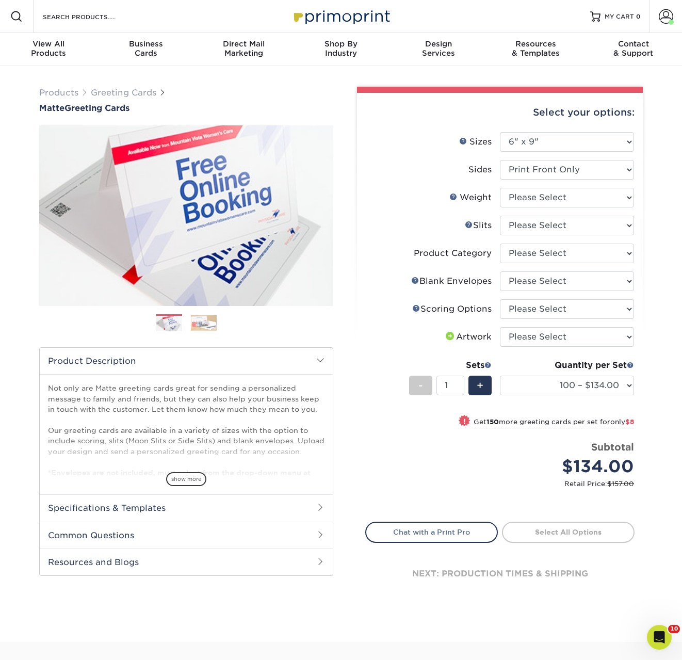
click at [192, 325] on img at bounding box center [204, 323] width 26 height 16
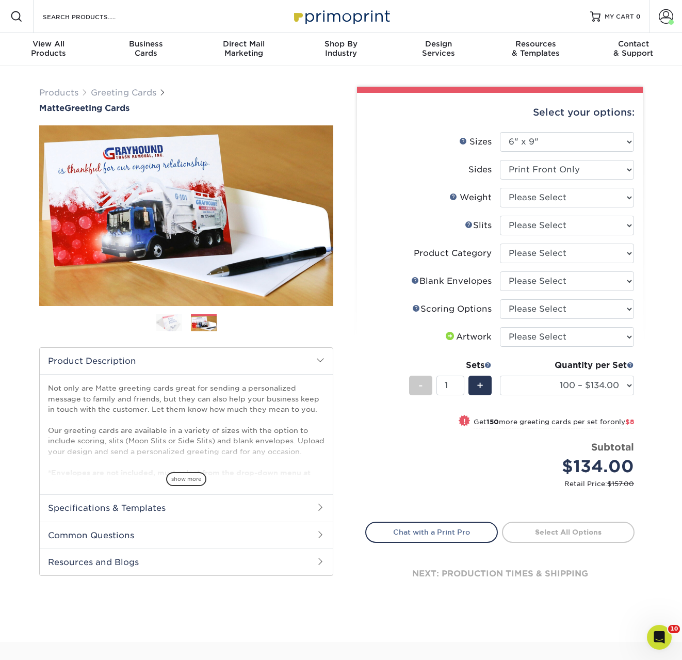
click at [173, 326] on img at bounding box center [169, 323] width 26 height 18
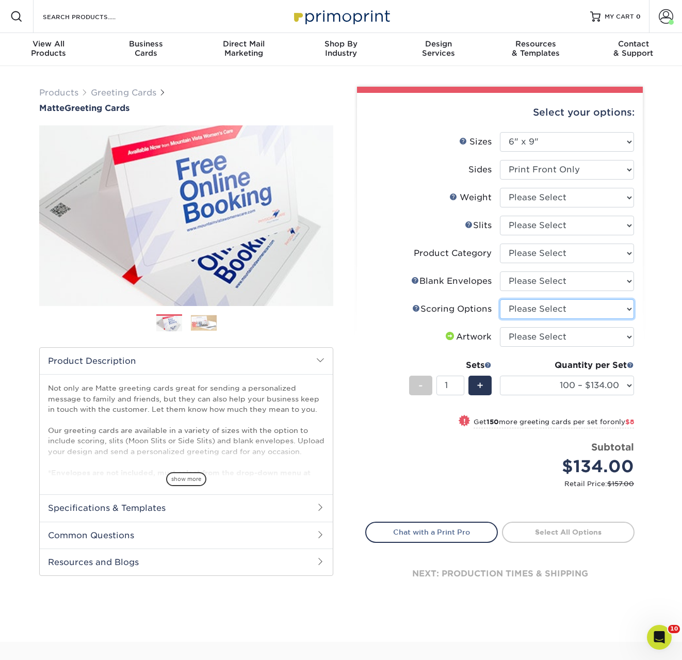
click at [573, 317] on select "Please Select Score in Half" at bounding box center [567, 309] width 134 height 20
select select "b23166fa-223a-4016-b2d3-d3438452c7d9"
click at [500, 299] on select "Please Select Score in Half" at bounding box center [567, 309] width 134 height 20
click at [194, 322] on img at bounding box center [204, 323] width 26 height 16
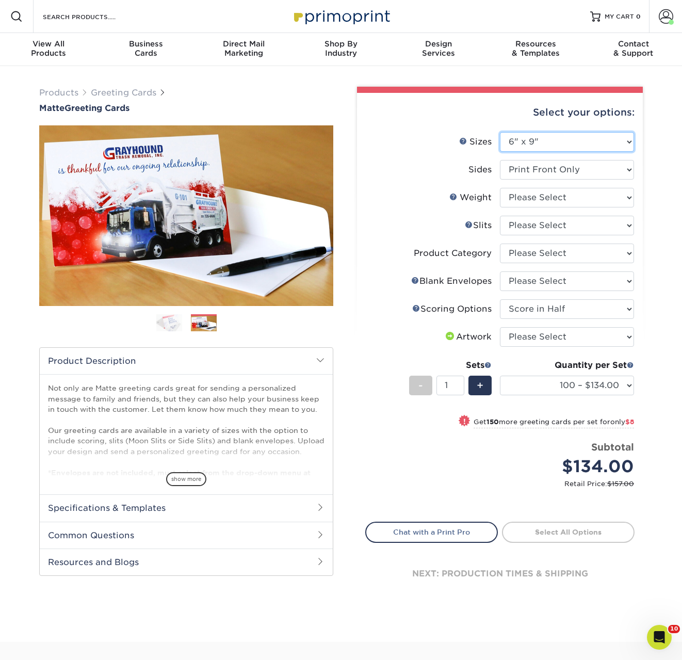
click at [567, 144] on select "Please Select 4.25" x 11" 5.5" x 8.5" 6" x 9" 6" x 12" 7" x 10" 8.5" x 11"" at bounding box center [567, 142] width 134 height 20
click at [532, 192] on select "Please Select 14PT" at bounding box center [567, 198] width 134 height 20
select select "14PT"
click at [500, 188] on select "Please Select 14PT" at bounding box center [567, 198] width 134 height 20
select select "-1"
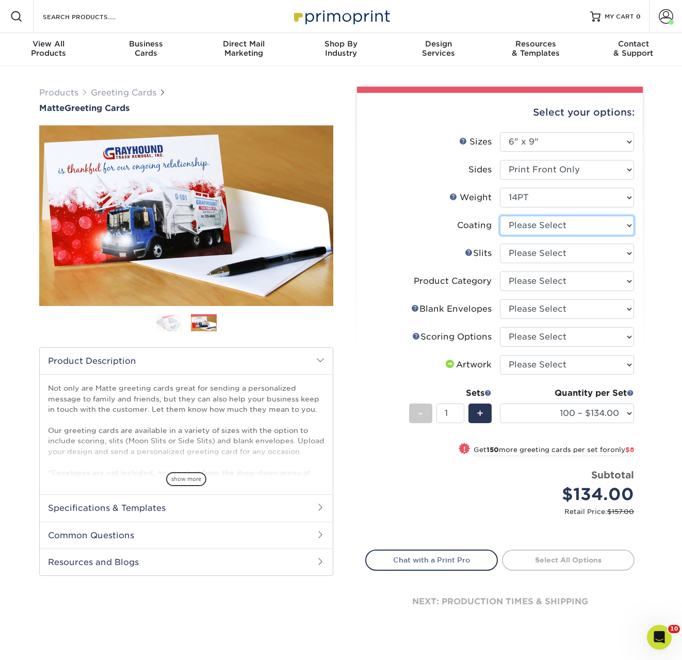
click at [526, 225] on select at bounding box center [567, 226] width 134 height 20
select select "121bb7b5-3b4d-429f-bd8d-bbf80e953313"
click at [500, 216] on select at bounding box center [567, 226] width 134 height 20
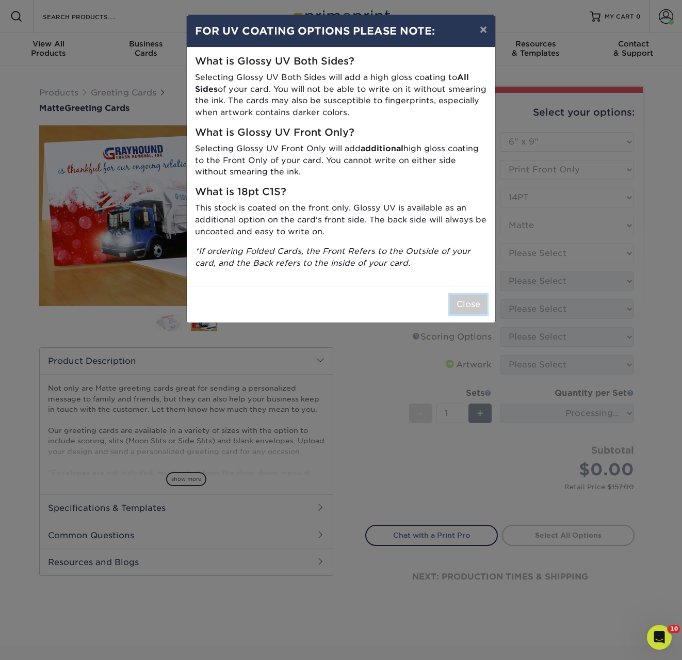
click at [471, 298] on button "Close" at bounding box center [468, 305] width 37 height 20
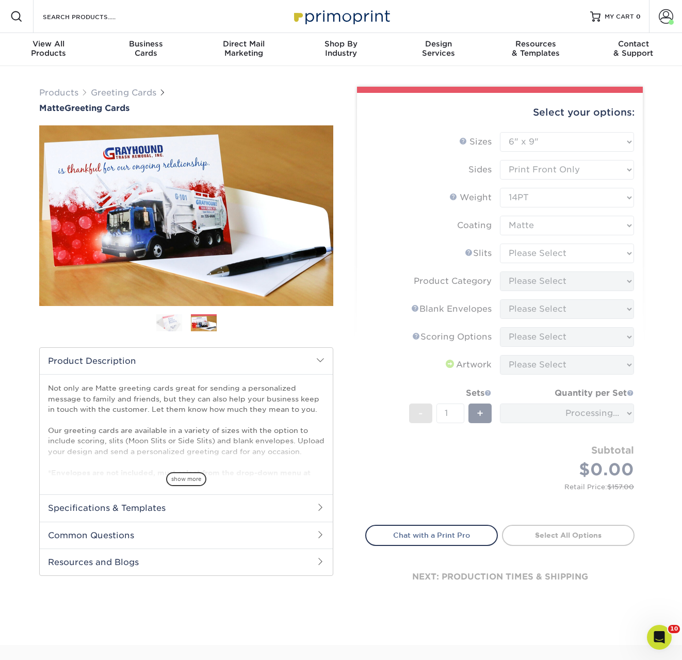
click at [518, 251] on form "Sizes Help Sizes Please Select 4.25" x 11" 5.5" x 8.5" 6" x 9" 6" x 12" 7" x 10…" at bounding box center [499, 322] width 269 height 381
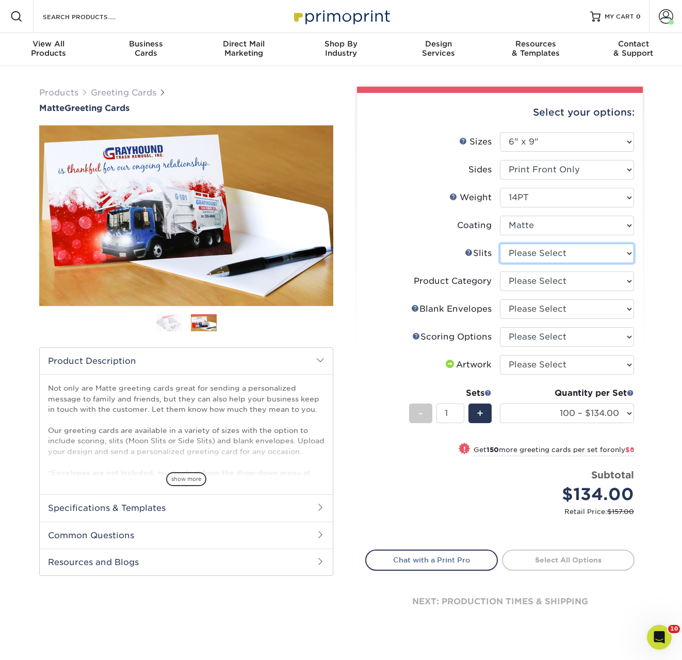
click at [520, 250] on select "Please Select Moon Slits Bottom Panel Moon Slits Right Panel No Gift Card Slits…" at bounding box center [567, 254] width 134 height 20
select select "c4055f3c-a707-4a99-931b-ce83690041fd"
click at [500, 244] on select "Please Select Moon Slits Bottom Panel Moon Slits Right Panel No Gift Card Slits…" at bounding box center [567, 254] width 134 height 20
click at [538, 289] on select "Please Select Greeting Cards" at bounding box center [567, 281] width 134 height 20
select select "b7f8198f-f281-4438-a52e-cd7a5c5c0cfc"
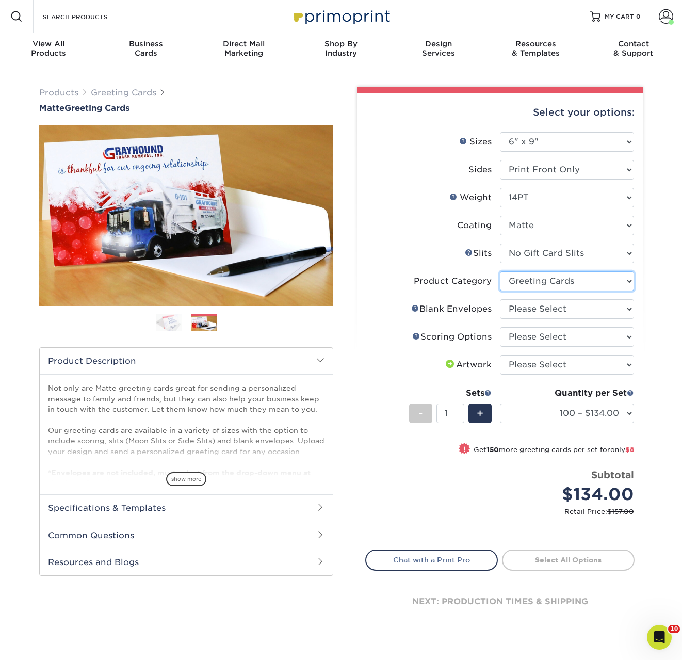
click at [500, 271] on select "Please Select Greeting Cards" at bounding box center [567, 281] width 134 height 20
click at [538, 311] on select "Please Select No Blank Envelopes Yes 100 Envelopes A6 Yes 250 Envelopes A6 Yes …" at bounding box center [567, 309] width 134 height 20
click at [517, 334] on select "Please Select Score in Half" at bounding box center [567, 337] width 134 height 20
select select "b23166fa-223a-4016-b2d3-d3438452c7d9"
click at [500, 327] on select "Please Select Score in Half" at bounding box center [567, 337] width 134 height 20
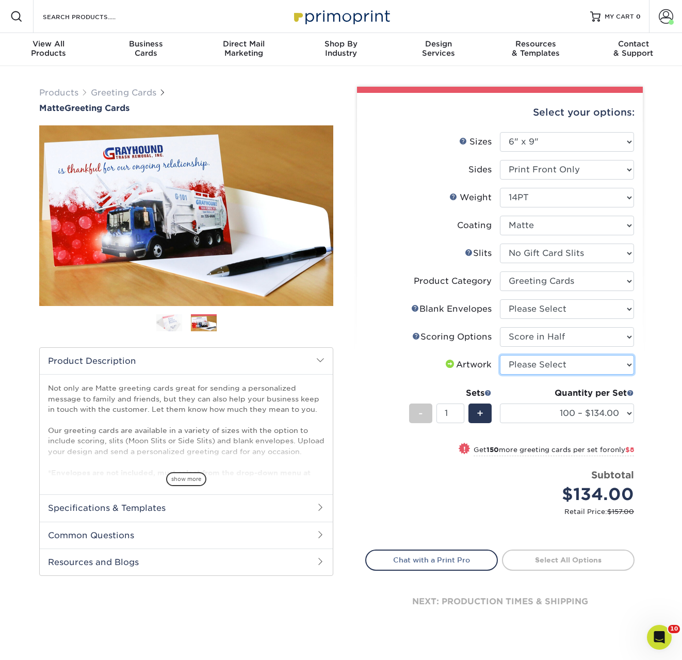
click at [536, 368] on select "Please Select I will upload files I need a design - $75" at bounding box center [567, 365] width 134 height 20
select select "upload"
click at [500, 355] on select "Please Select I will upload files I need a design - $75" at bounding box center [567, 365] width 134 height 20
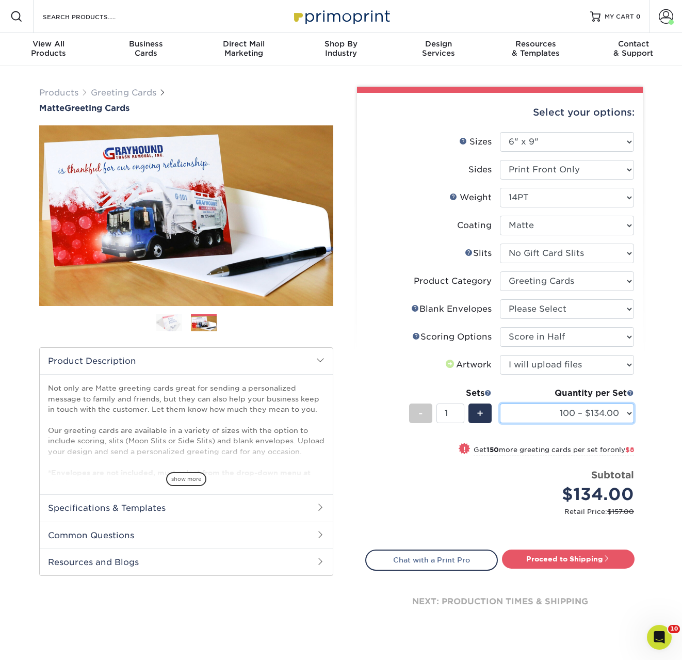
click at [558, 413] on select "100 – $134.00 250 – $142.00 500 – $185.00 1000 – $227.00 2500 – $383.00 5000 – …" at bounding box center [567, 413] width 134 height 20
click at [500, 403] on select "100 – $134.00 250 – $142.00 500 – $185.00 1000 – $227.00 2500 – $383.00 5000 – …" at bounding box center [567, 413] width 134 height 20
click at [618, 411] on select "100 – $134.00 250 – $142.00 500 – $185.00 1000 – $227.00 2500 – $383.00 5000 – …" at bounding box center [567, 413] width 134 height 20
click at [500, 403] on select "100 – $134.00 250 – $142.00 500 – $185.00 1000 – $227.00 2500 – $383.00 5000 – …" at bounding box center [567, 413] width 134 height 20
click at [585, 415] on select "100 – $134.00 250 – $142.00 500 – $185.00 1000 – $227.00 2500 – $383.00 5000 – …" at bounding box center [567, 413] width 134 height 20
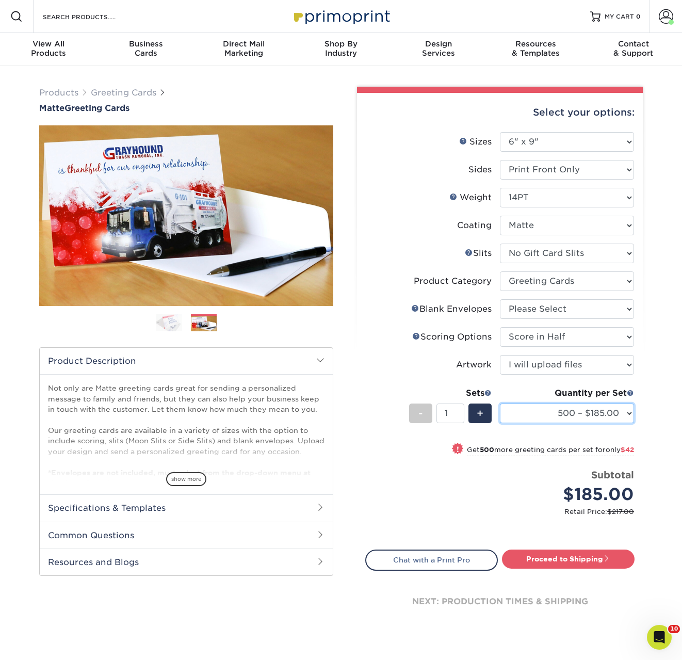
select select "250 – $142.00"
click at [500, 403] on select "100 – $134.00 250 – $142.00 500 – $185.00 1000 – $227.00 2500 – $383.00 5000 – …" at bounding box center [567, 413] width 134 height 20
click at [141, 211] on img at bounding box center [186, 215] width 294 height 181
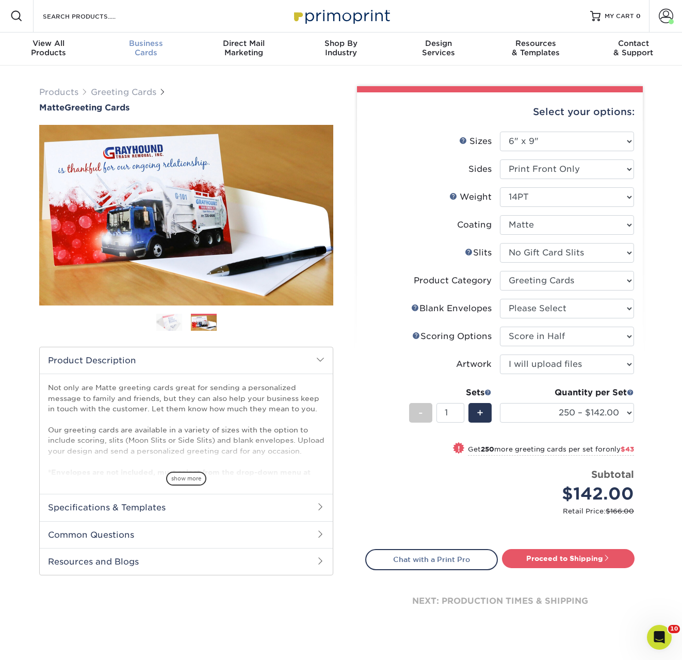
click at [142, 46] on span "Business" at bounding box center [147, 43] width 98 height 9
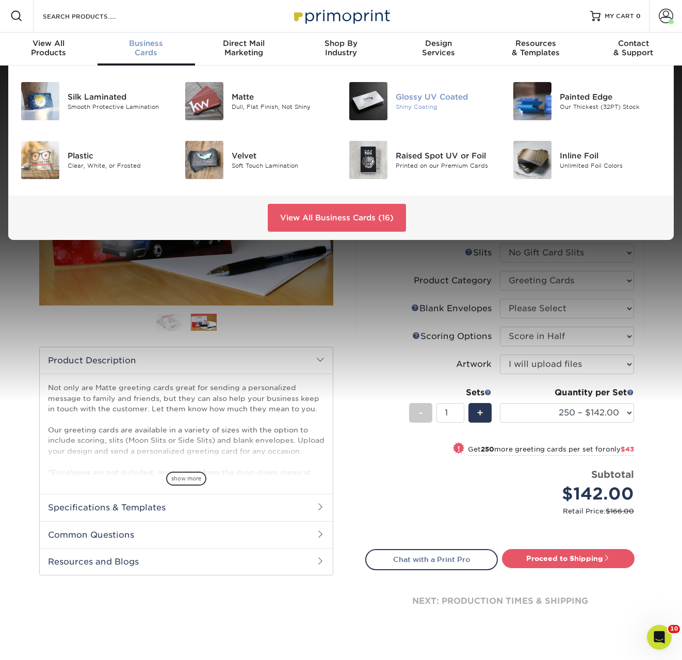
click at [377, 104] on img at bounding box center [368, 101] width 38 height 38
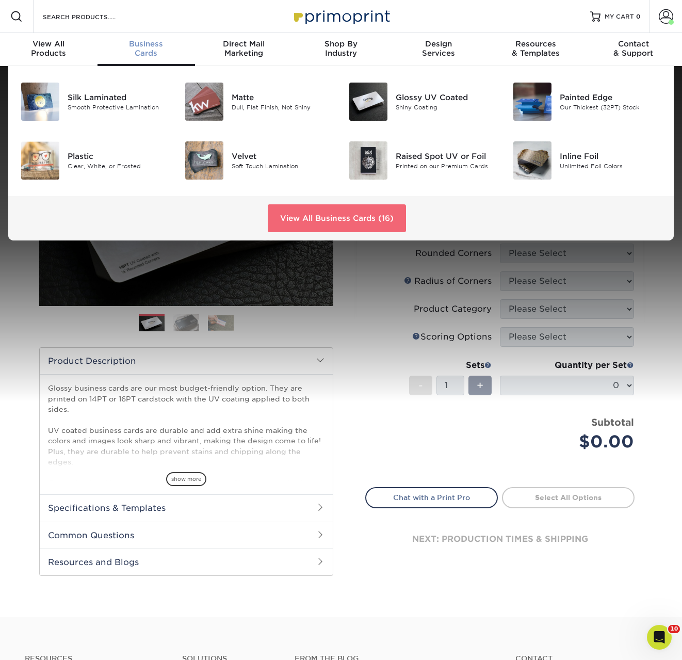
click at [317, 220] on link "View All Business Cards (16)" at bounding box center [337, 218] width 138 height 28
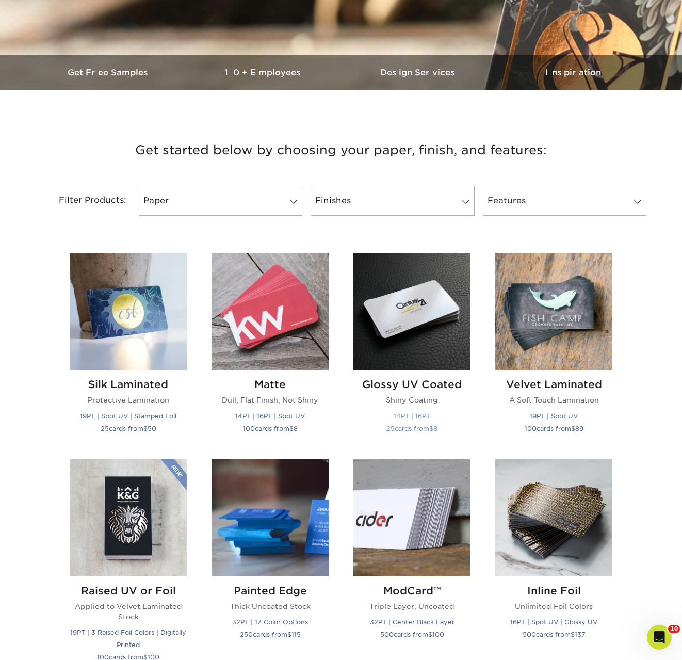
scroll to position [391, 0]
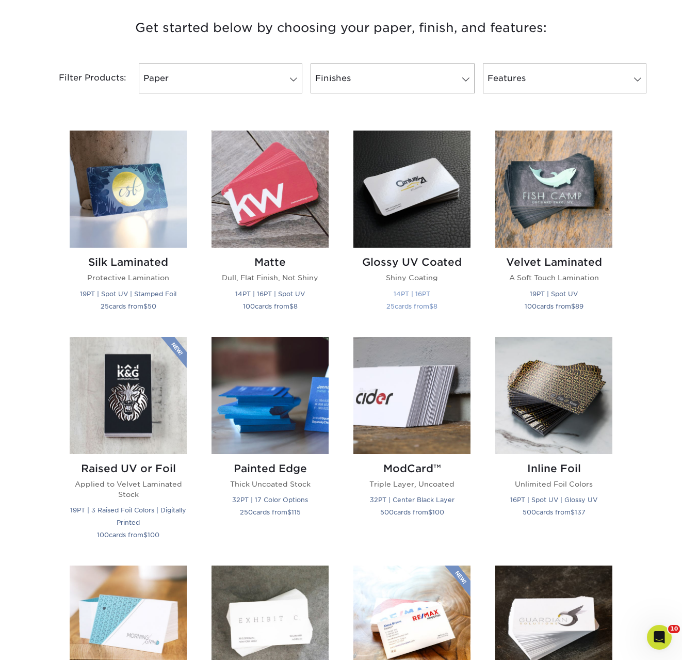
click at [427, 196] on img at bounding box center [411, 189] width 117 height 117
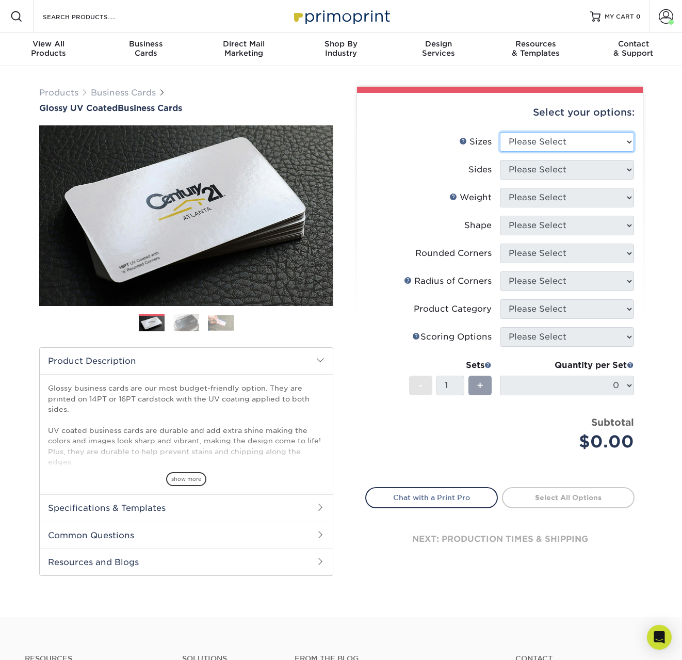
click at [525, 147] on select "Please Select 1.5" x 3.5" - Mini 1.75" x 3.5" - Mini 2" x 2" - Square 2" x 3" -…" at bounding box center [567, 142] width 134 height 20
select select "2.00x3.50"
click at [500, 132] on select "Please Select 1.5" x 3.5" - Mini 1.75" x 3.5" - Mini 2" x 2" - Square 2" x 3" -…" at bounding box center [567, 142] width 134 height 20
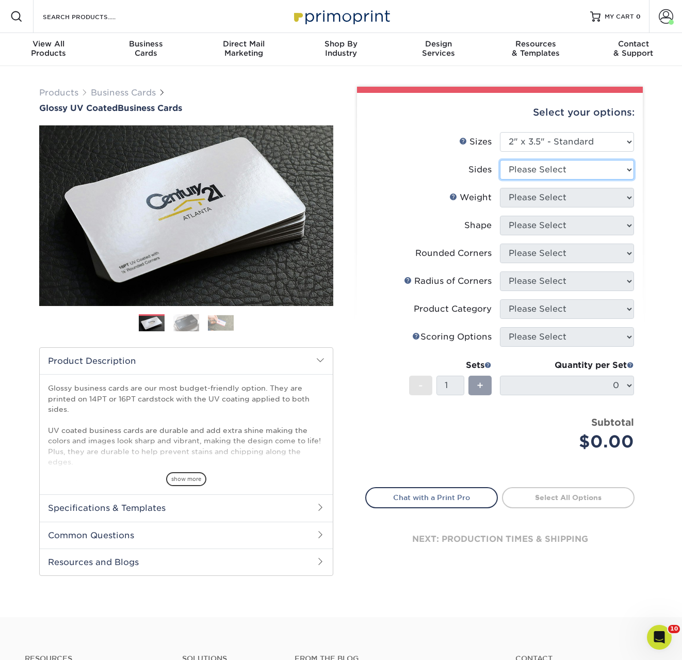
click at [549, 168] on select "Please Select Print Both Sides Print Front Only" at bounding box center [567, 170] width 134 height 20
select select "13abbda7-1d64-4f25-8bb2-c179b224825d"
click at [500, 160] on select "Please Select Print Both Sides Print Front Only" at bounding box center [567, 170] width 134 height 20
click at [543, 189] on select "Please Select 16PT 14PT" at bounding box center [567, 198] width 134 height 20
select select "16PT"
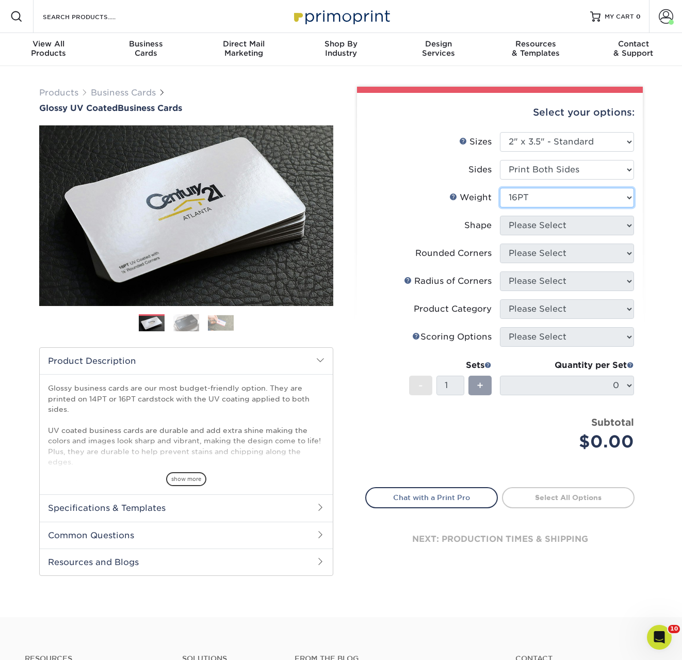
click at [500, 188] on select "Please Select 16PT 14PT" at bounding box center [567, 198] width 134 height 20
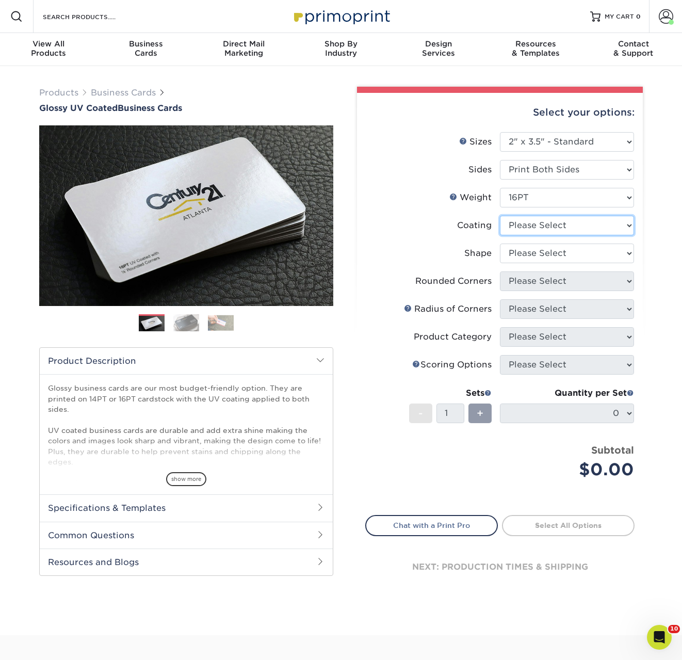
click at [543, 227] on select at bounding box center [567, 226] width 134 height 20
select select "ae367451-b2b8-45df-a344-0f05b6a12993"
click at [500, 216] on select at bounding box center [567, 226] width 134 height 20
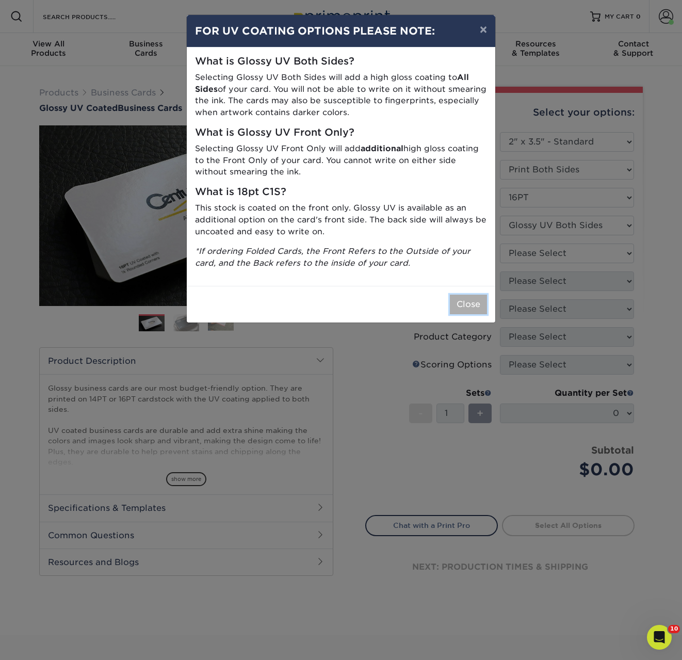
click at [467, 299] on button "Close" at bounding box center [468, 305] width 37 height 20
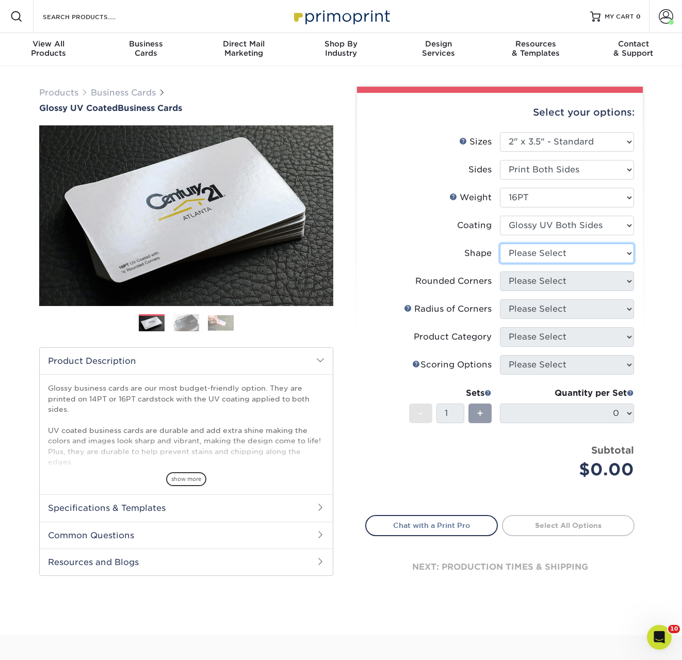
click at [547, 258] on select "Please Select Standard Oval" at bounding box center [567, 254] width 134 height 20
select select "standard"
click at [500, 244] on select "Please Select Standard Oval" at bounding box center [567, 254] width 134 height 20
click at [532, 283] on select "Please Select Yes - Round 2 Corners Yes - Round 4 Corners No" at bounding box center [567, 281] width 134 height 20
select select "0"
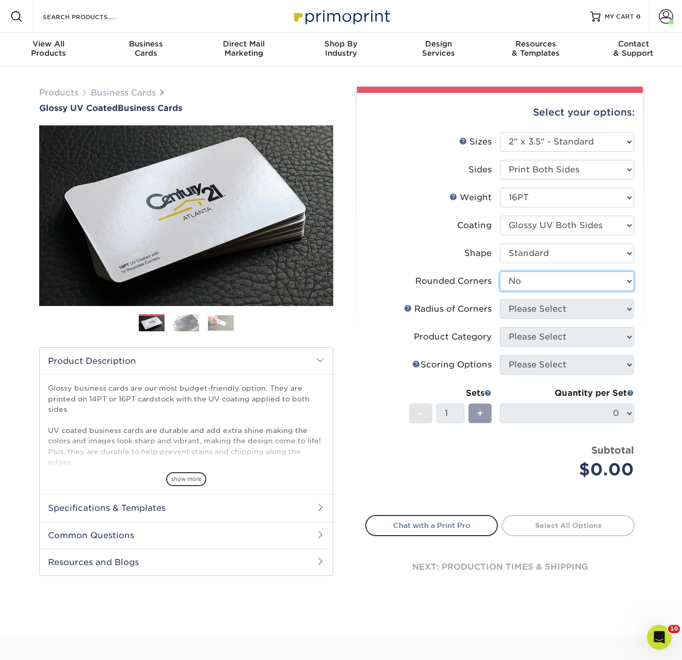
click at [500, 271] on select "Please Select Yes - Round 2 Corners Yes - Round 4 Corners No" at bounding box center [567, 281] width 134 height 20
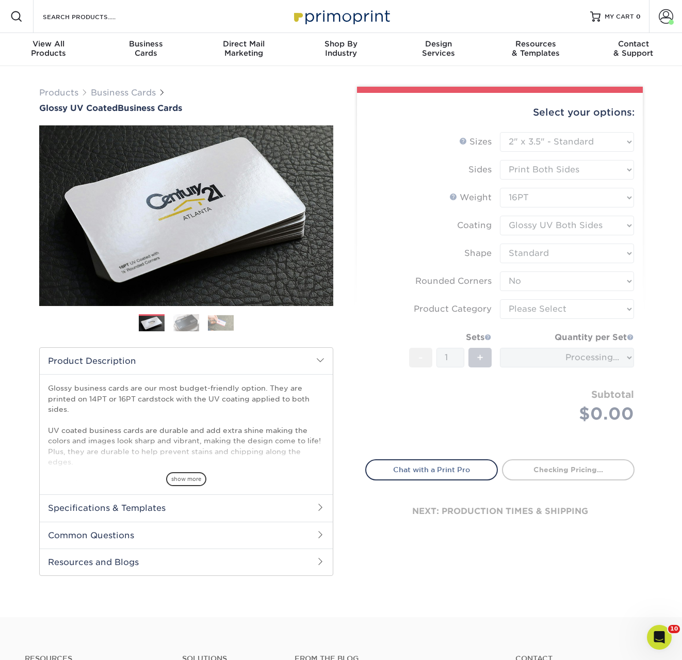
click at [534, 310] on form "Sizes Help Sizes Please Select 1.5" x 3.5" - Mini 1.75" x 3.5" - Mini 2" x 2" -…" at bounding box center [499, 289] width 269 height 315
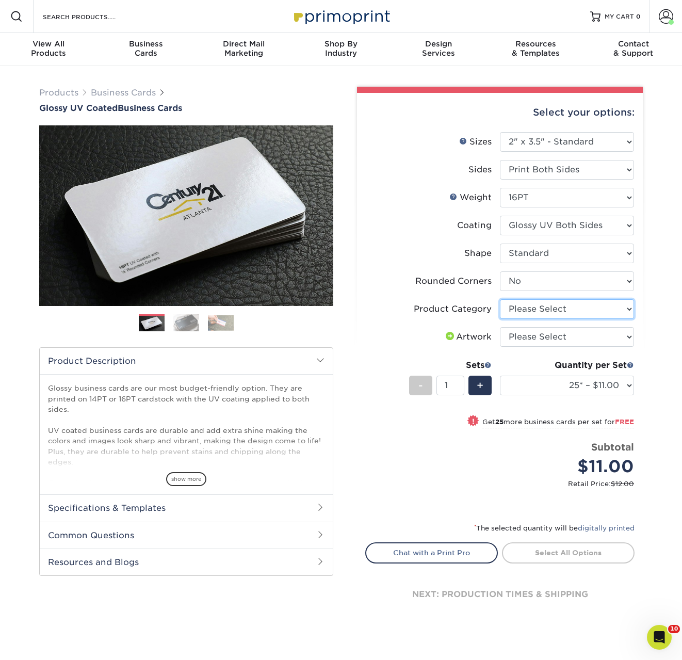
click at [534, 310] on select "Please Select Business Cards" at bounding box center [567, 309] width 134 height 20
select select "3b5148f1-0588-4f88-a218-97bcfdce65c1"
click at [500, 299] on select "Please Select Business Cards" at bounding box center [567, 309] width 134 height 20
drag, startPoint x: 543, startPoint y: 365, endPoint x: 550, endPoint y: 379, distance: 15.9
click at [543, 366] on div "Quantity per Set" at bounding box center [567, 365] width 134 height 12
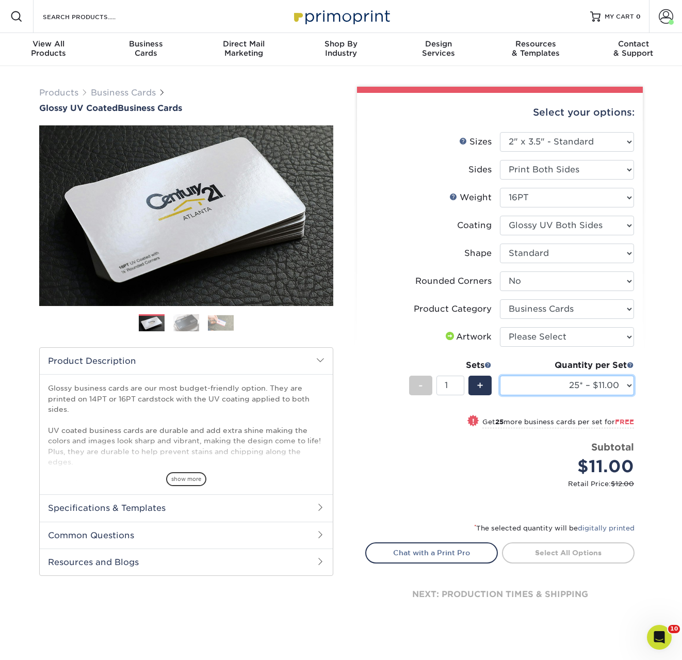
click at [550, 379] on select "25* – $11.00 50* – $11.00 100* – $11.00 250* – $20.00 500 – $39.00 1000 – $49.0…" at bounding box center [567, 386] width 134 height 20
select select "2500 – $87.00"
click at [500, 376] on select "25* – $11.00 50* – $11.00 100* – $11.00 250* – $20.00 500 – $39.00 1000 – $49.0…" at bounding box center [567, 386] width 134 height 20
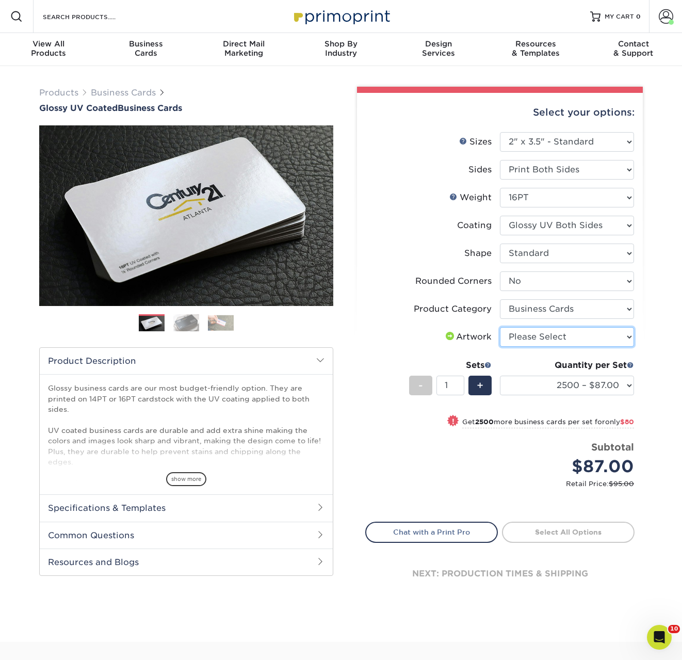
click at [554, 338] on select "Please Select I will upload files I need a design - $100" at bounding box center [567, 337] width 134 height 20
select select "upload"
click at [500, 327] on select "Please Select I will upload files I need a design - $100" at bounding box center [567, 337] width 134 height 20
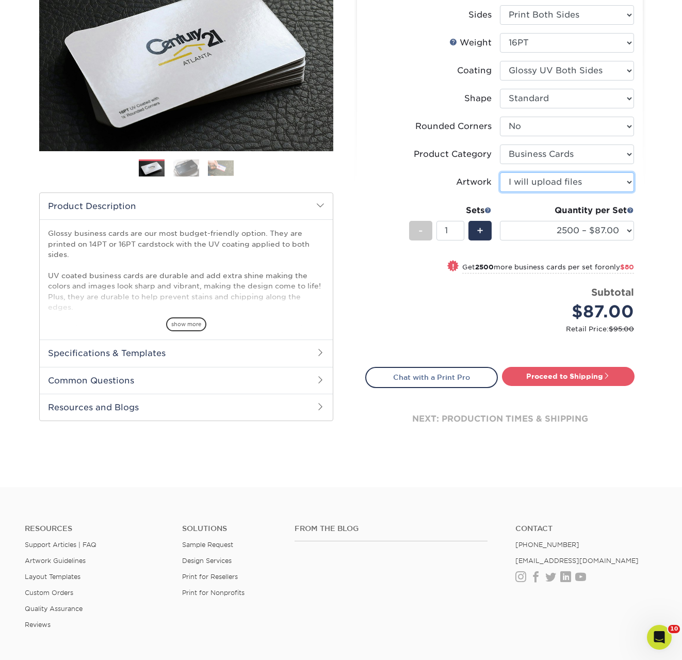
scroll to position [283, 0]
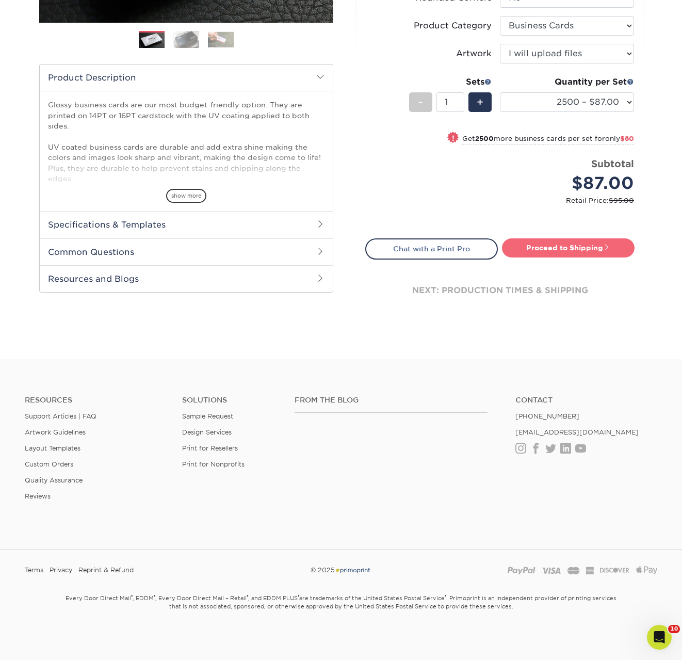
click at [583, 246] on link "Proceed to Shipping" at bounding box center [568, 247] width 133 height 19
type input "Set 1"
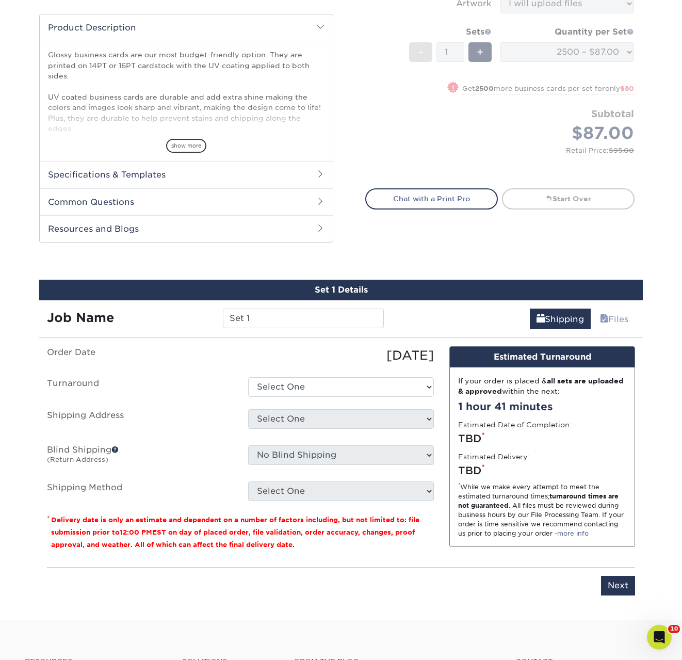
scroll to position [549, 0]
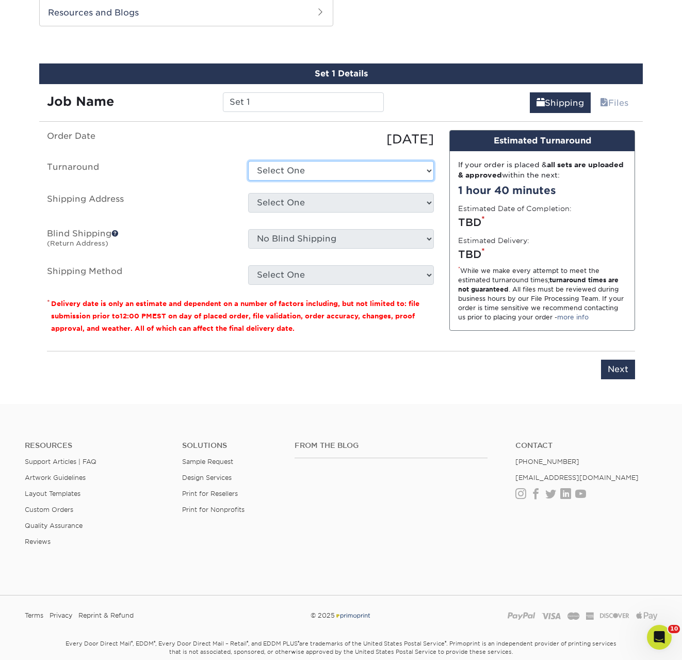
click at [346, 173] on select "Select One 2-4 Business Days 2 Day Next Business Day" at bounding box center [341, 171] width 186 height 20
select select "0bbe9e7f-e9d4-4e6d-a9f2-37c1ce9acb45"
click at [248, 161] on select "Select One 2-4 Business Days 2 Day Next Business Day" at bounding box center [341, 171] width 186 height 20
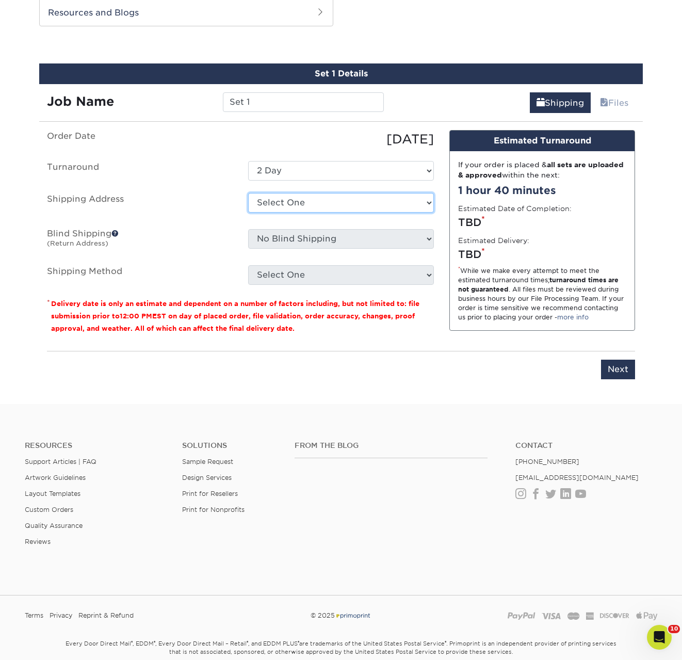
click at [333, 202] on select "Select One ACTION [PERSON_NAME] [PERSON_NAME] AMEX [PERSON_NAME] Aspen Ridge At…" at bounding box center [341, 203] width 186 height 20
select select "54022"
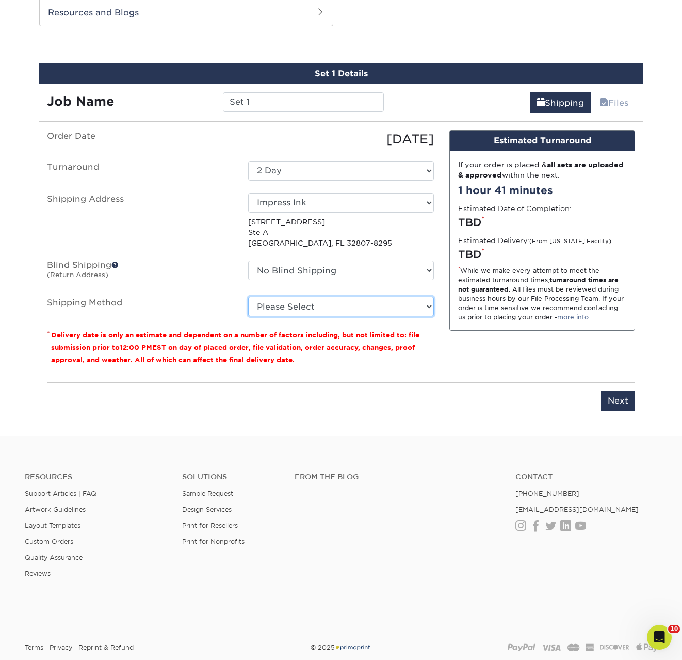
click at [305, 301] on select "Please Select Ground Shipping (+$11.20) 3 Day Shipping Service (+$16.87) 2 Day …" at bounding box center [341, 307] width 186 height 20
select select "03"
click at [248, 297] on select "Please Select Ground Shipping (+$11.20) 3 Day Shipping Service (+$16.87) 2 Day …" at bounding box center [341, 307] width 186 height 20
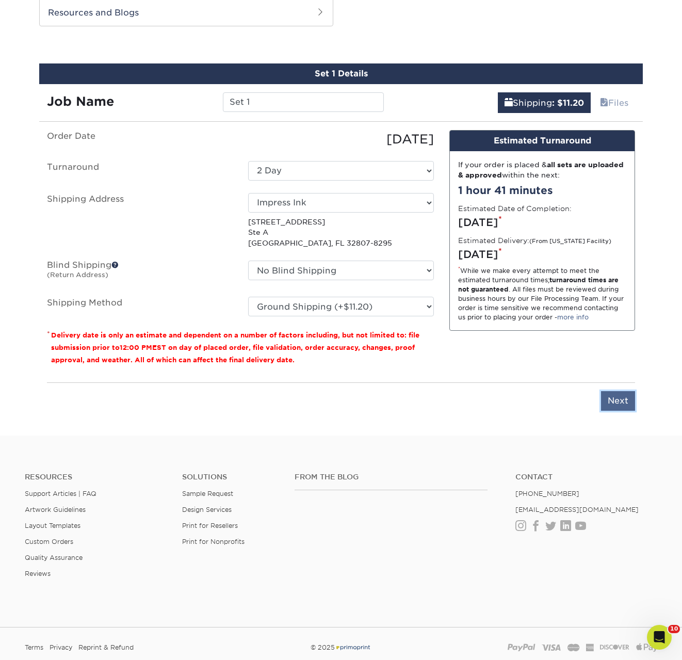
click at [607, 393] on input "Next" at bounding box center [618, 401] width 34 height 20
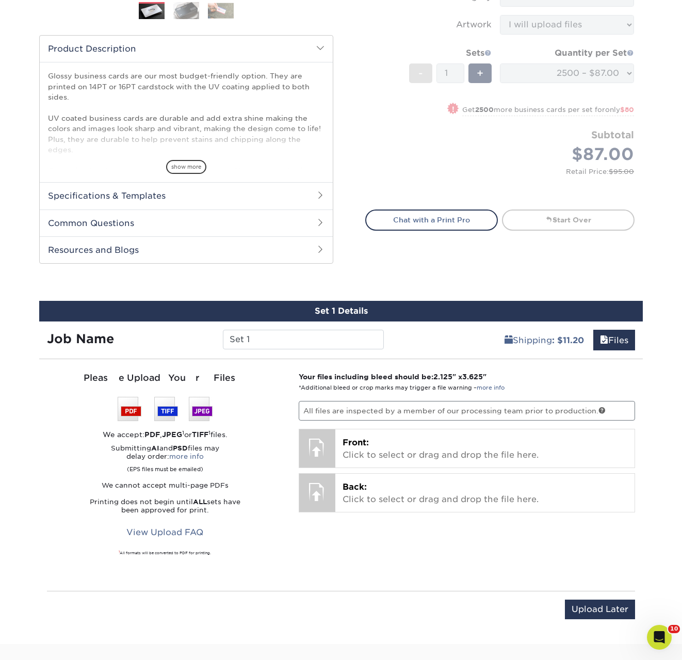
scroll to position [314, 0]
